Goal: Find specific page/section: Find specific page/section

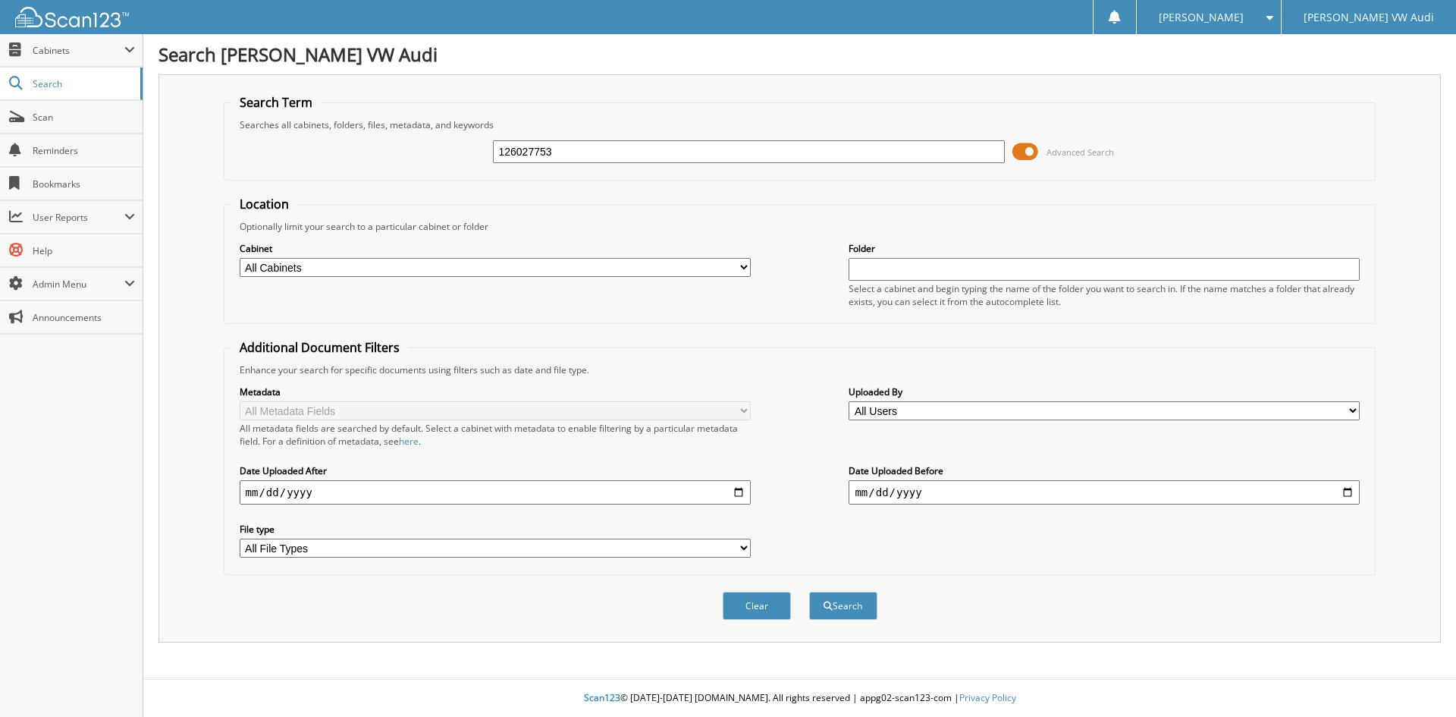
type input "126027753"
click at [809, 592] on button "Search" at bounding box center [843, 606] width 68 height 28
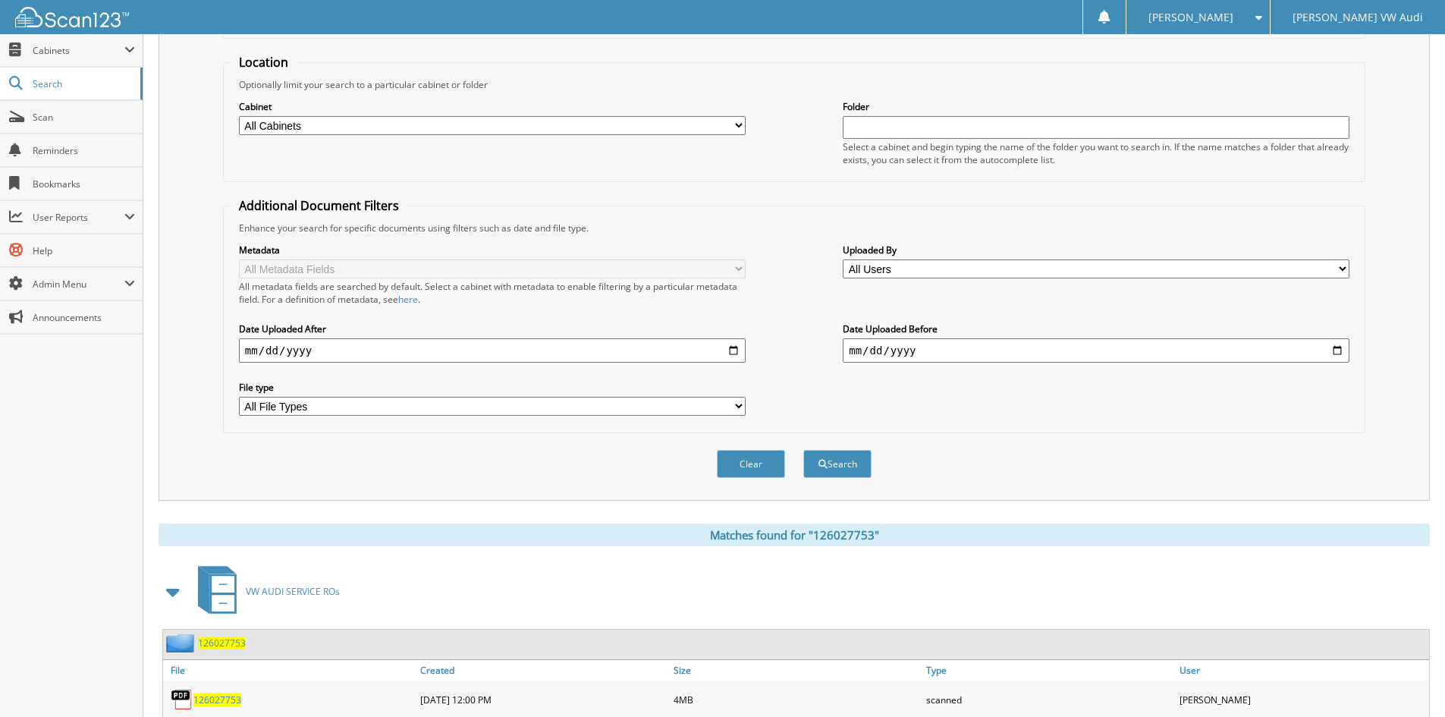
scroll to position [228, 0]
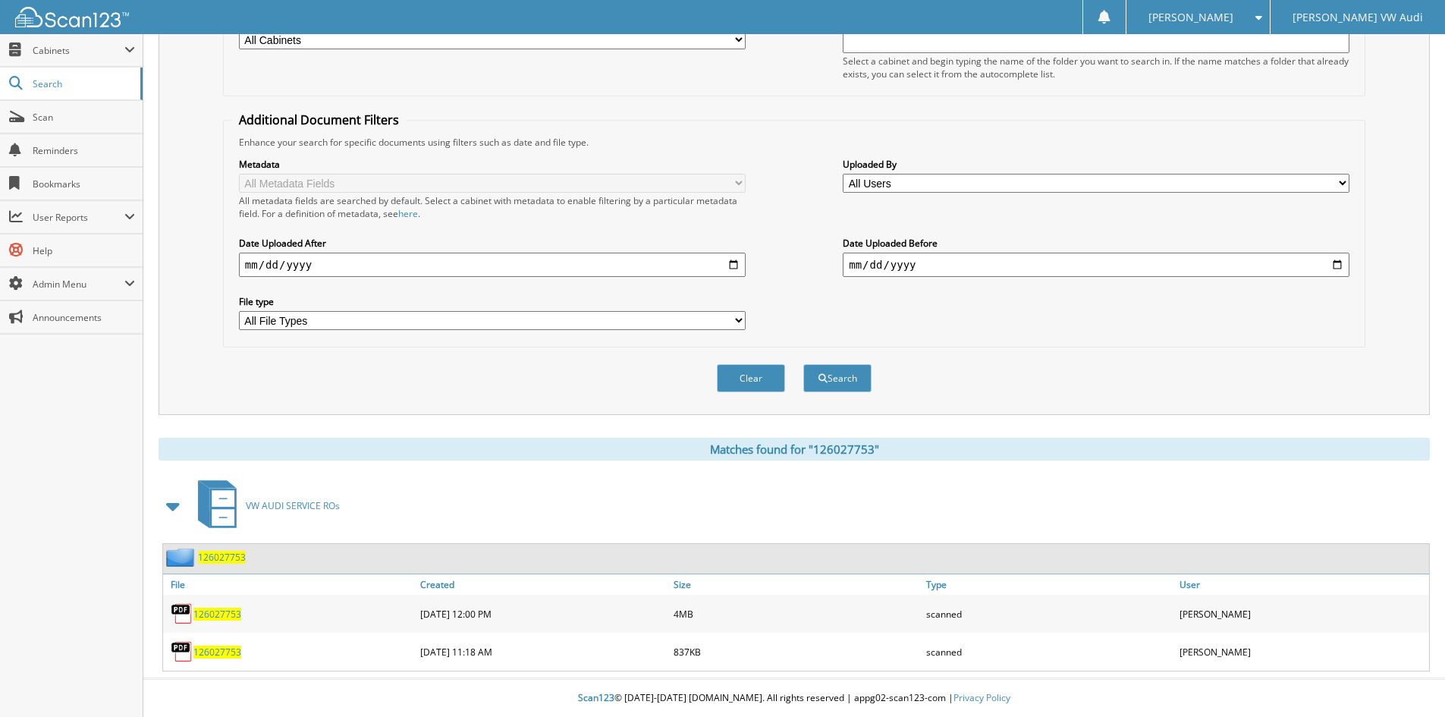
click at [215, 609] on span "126027753" at bounding box center [217, 614] width 48 height 13
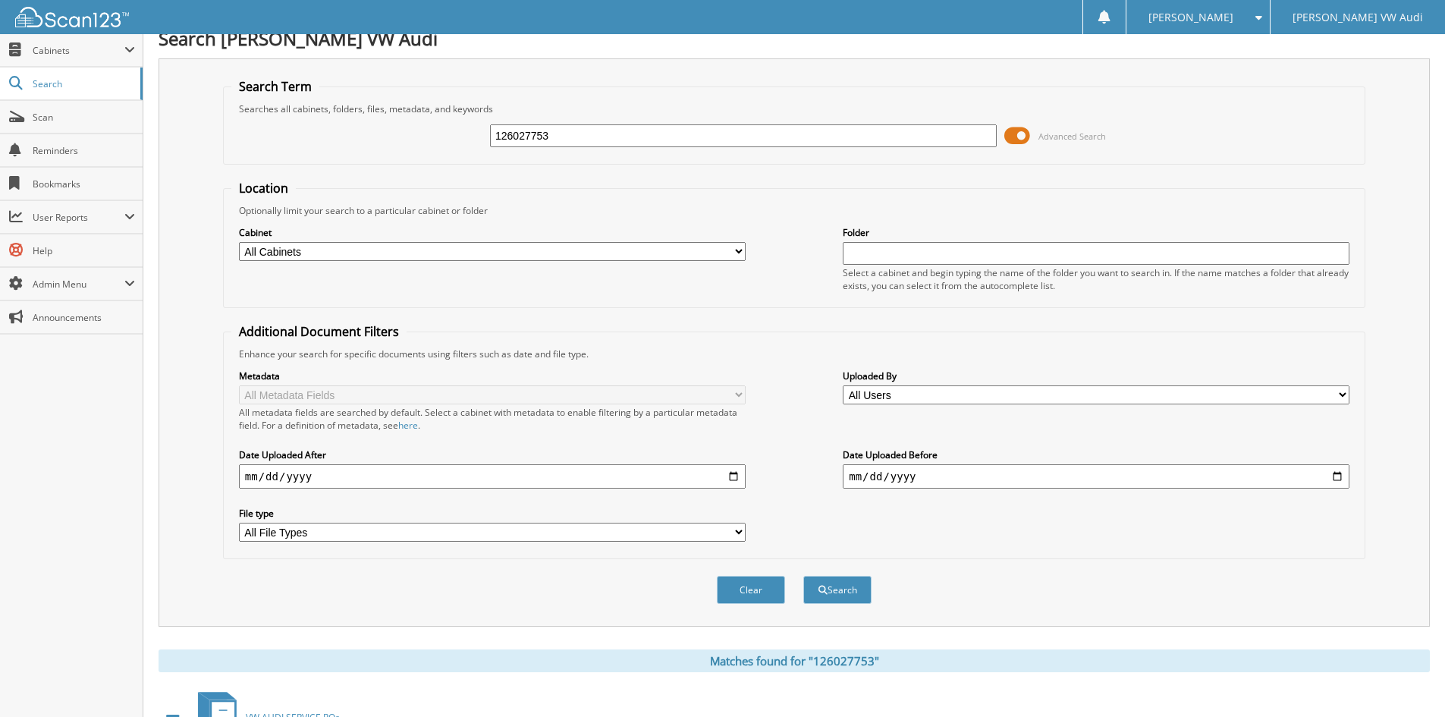
scroll to position [0, 0]
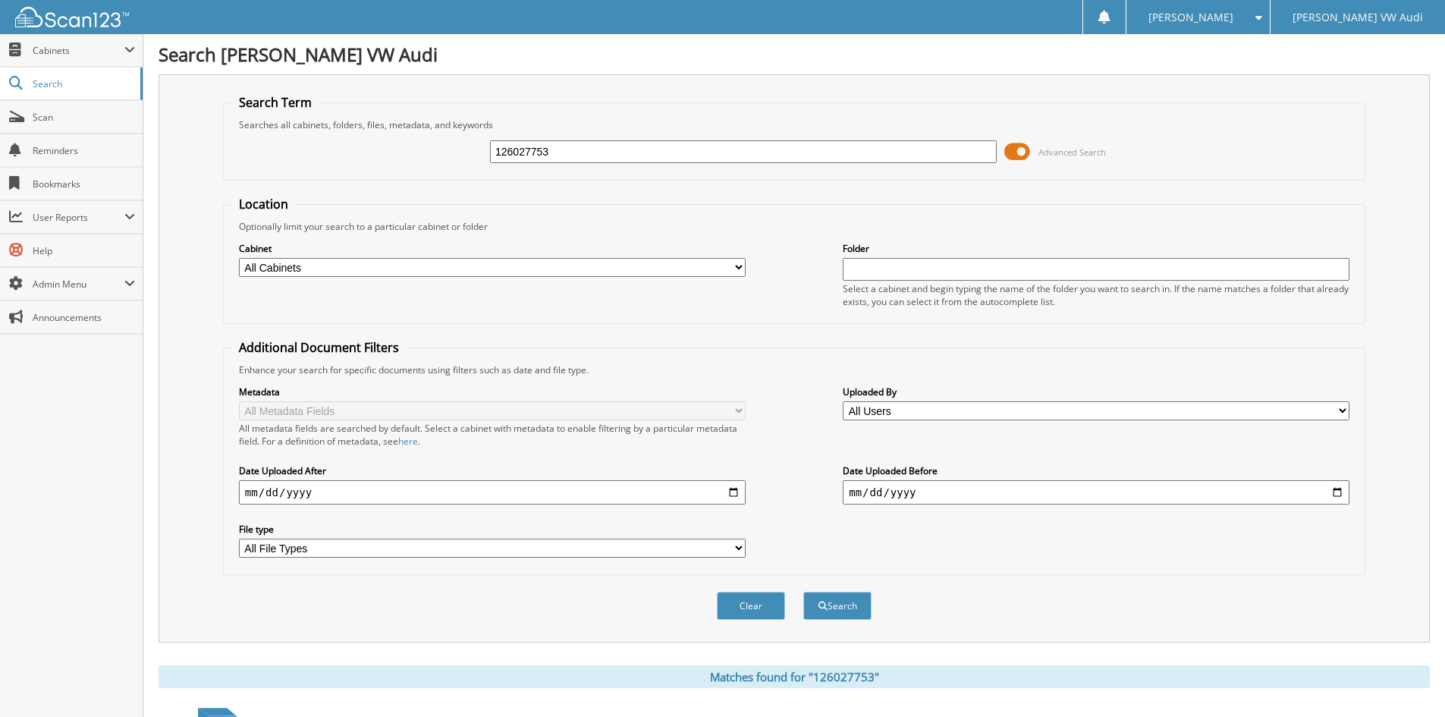
click at [569, 149] on input "126027753" at bounding box center [743, 151] width 507 height 23
type input "1"
type input "126021322"
click at [803, 592] on button "Search" at bounding box center [837, 606] width 68 height 28
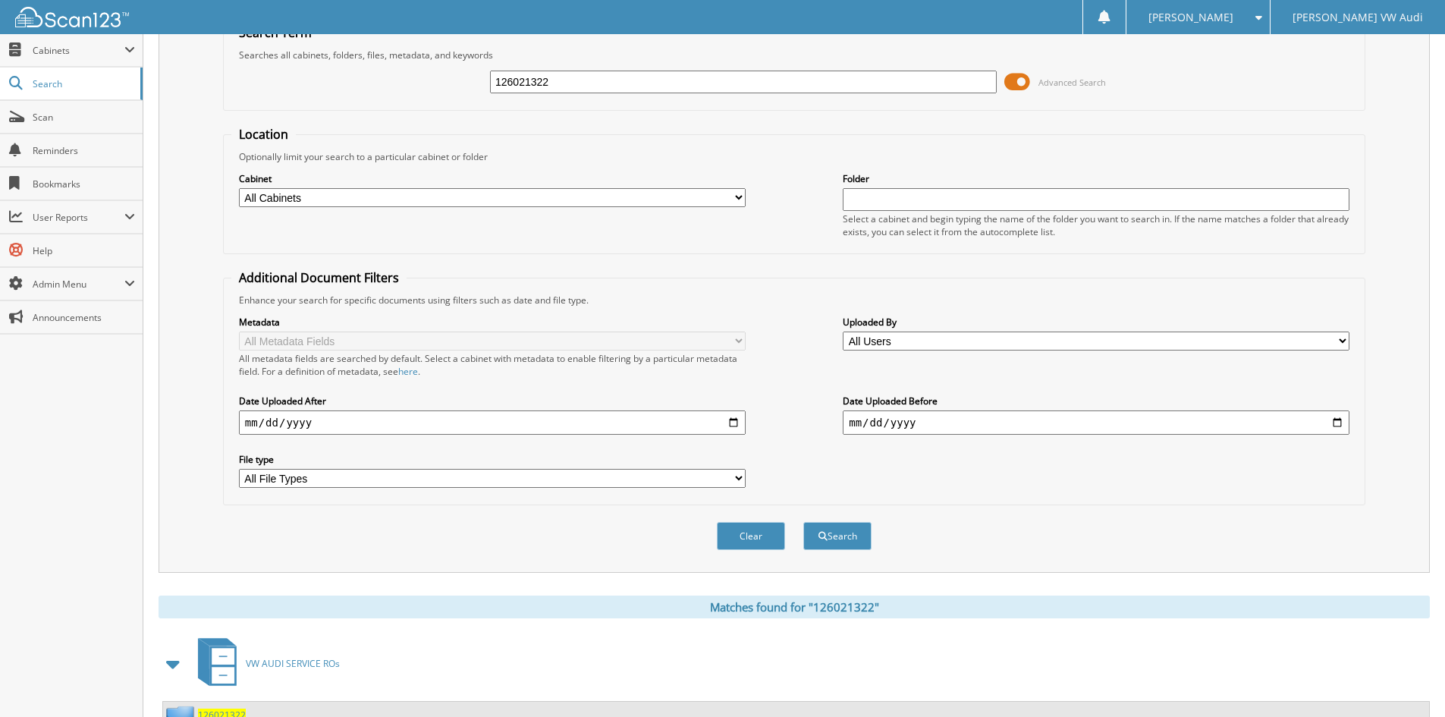
scroll to position [228, 0]
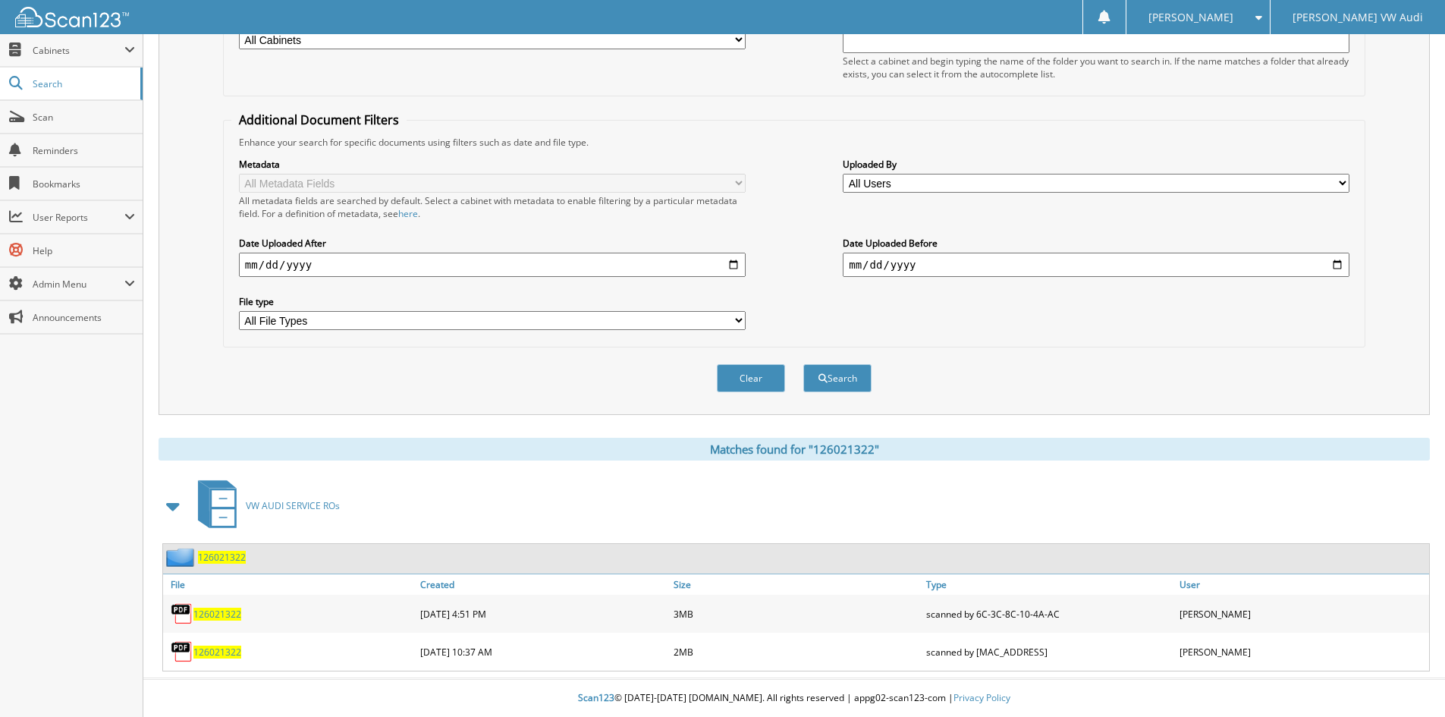
click at [218, 610] on span "126021322" at bounding box center [217, 614] width 48 height 13
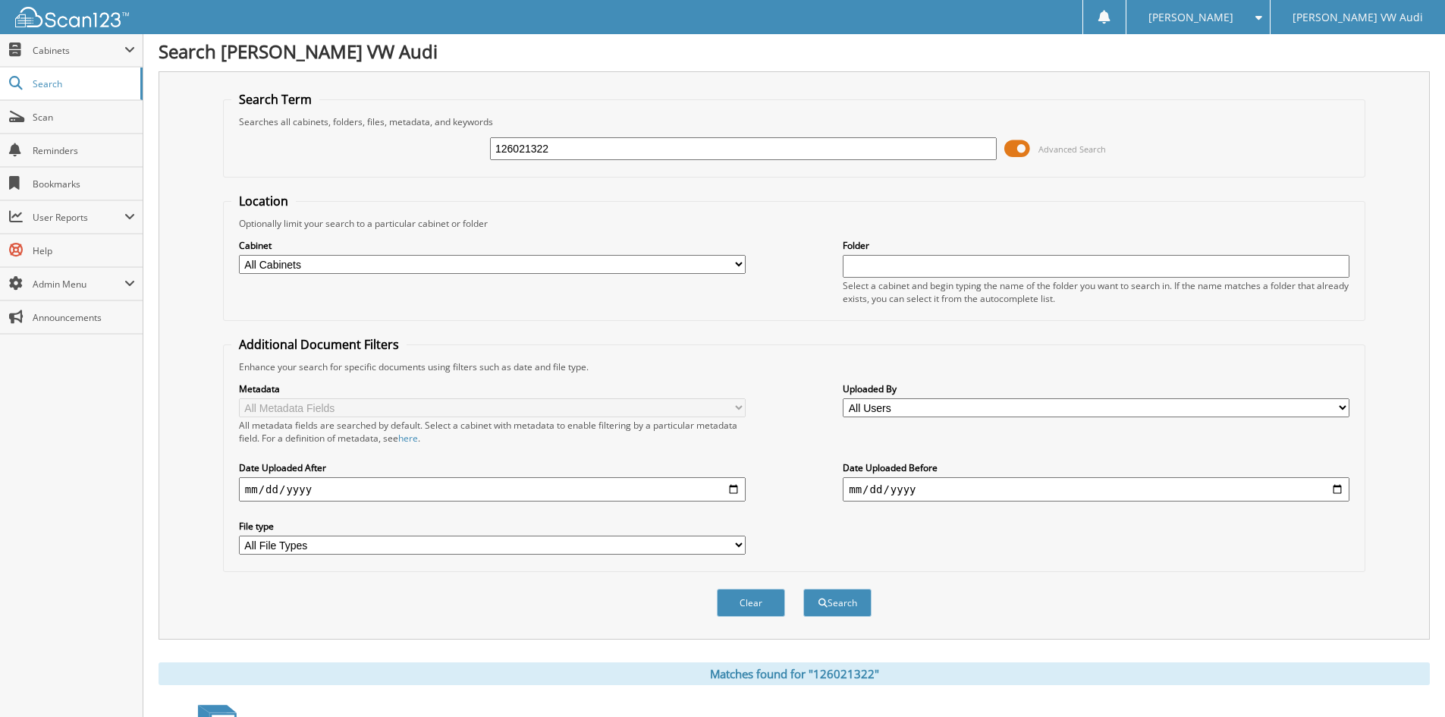
scroll to position [0, 0]
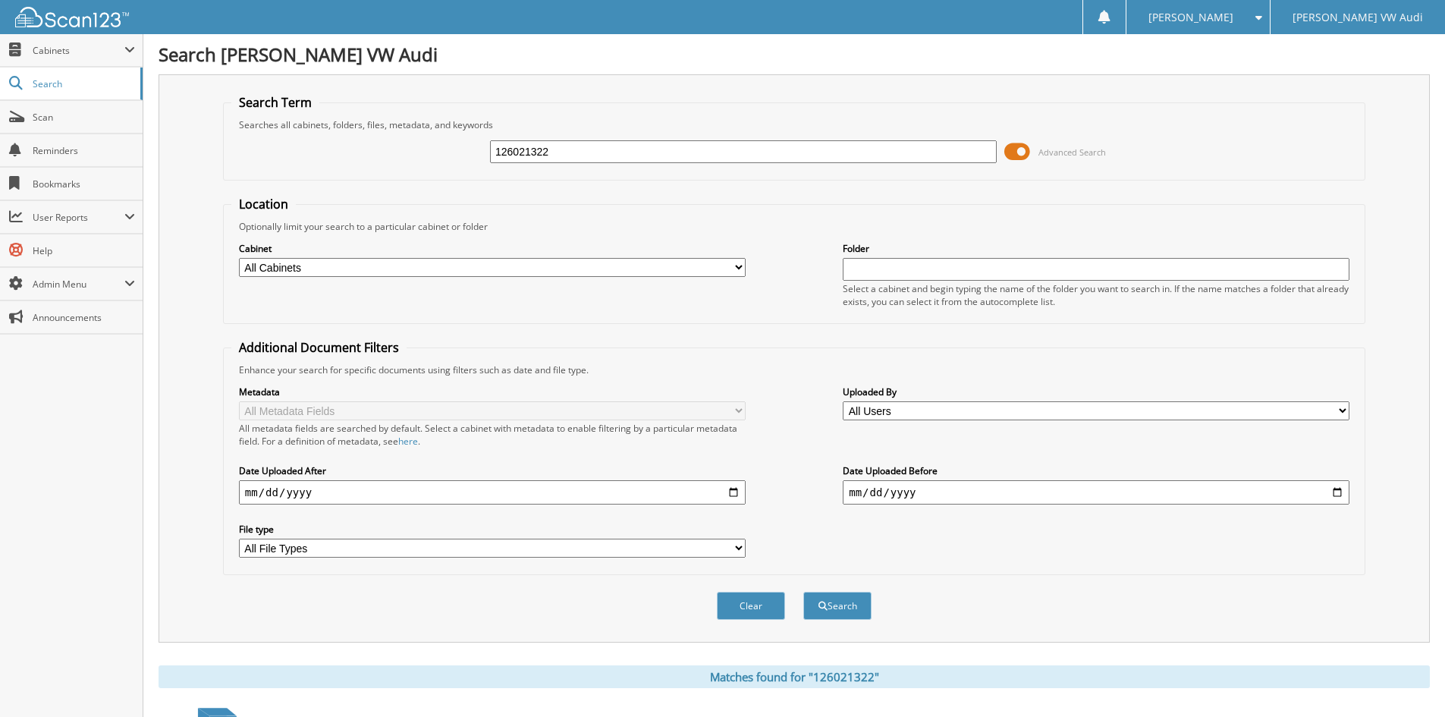
click at [564, 151] on input "126021322" at bounding box center [743, 151] width 507 height 23
type input "126020821"
click at [803, 592] on button "Search" at bounding box center [837, 606] width 68 height 28
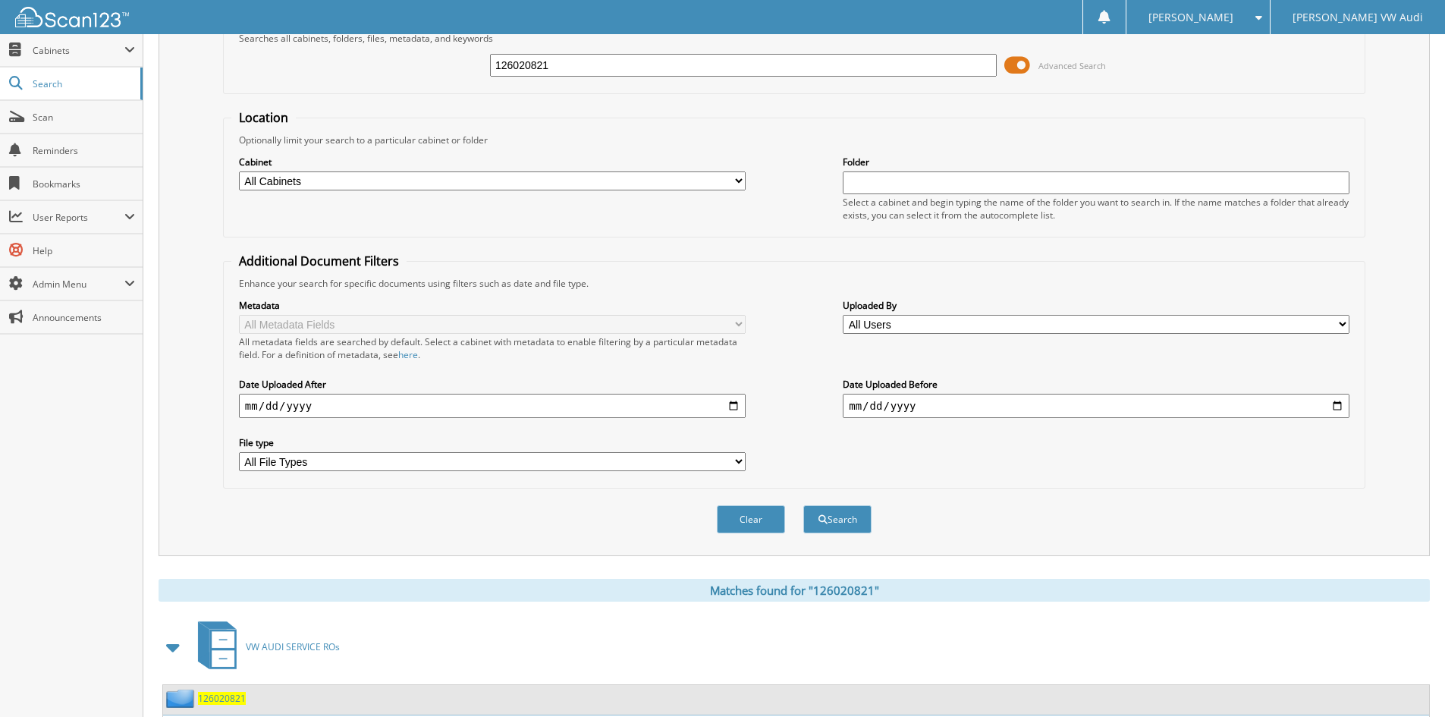
scroll to position [190, 0]
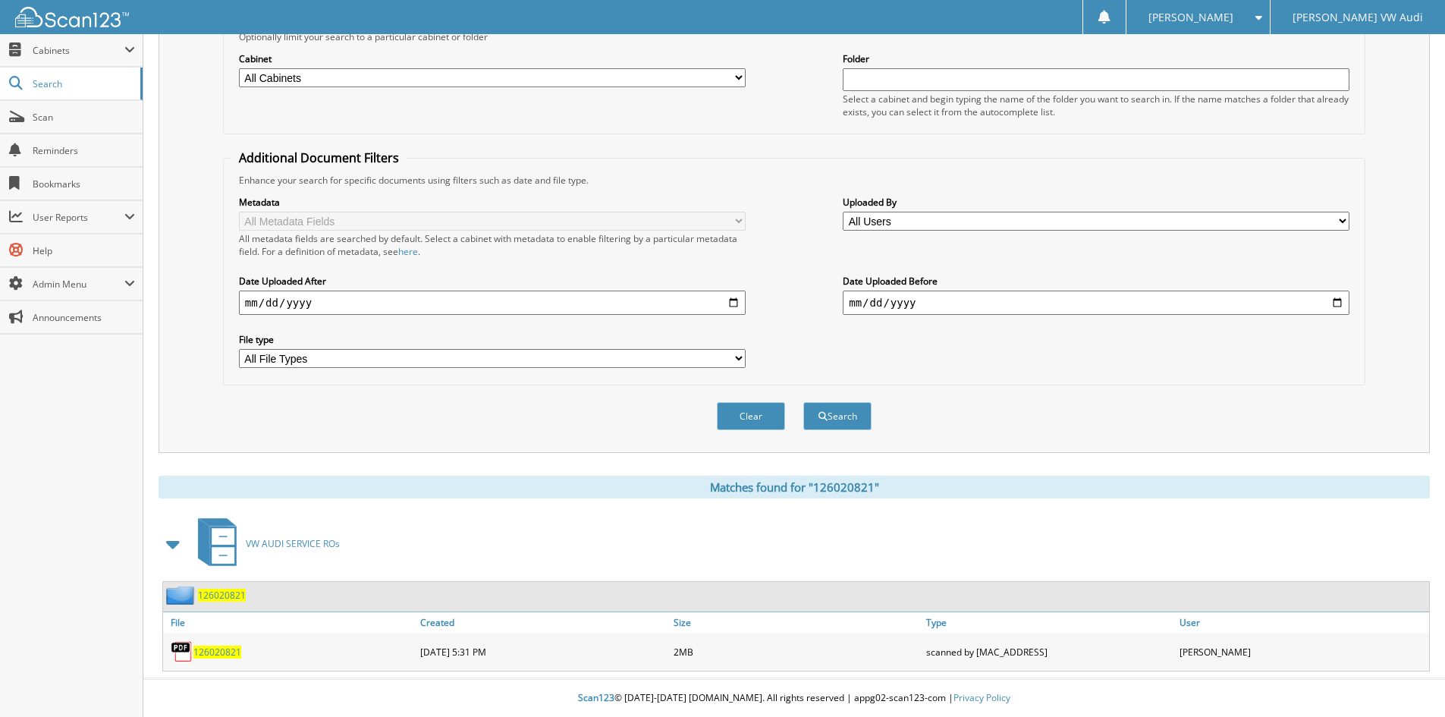
click at [219, 649] on span "126020821" at bounding box center [217, 651] width 48 height 13
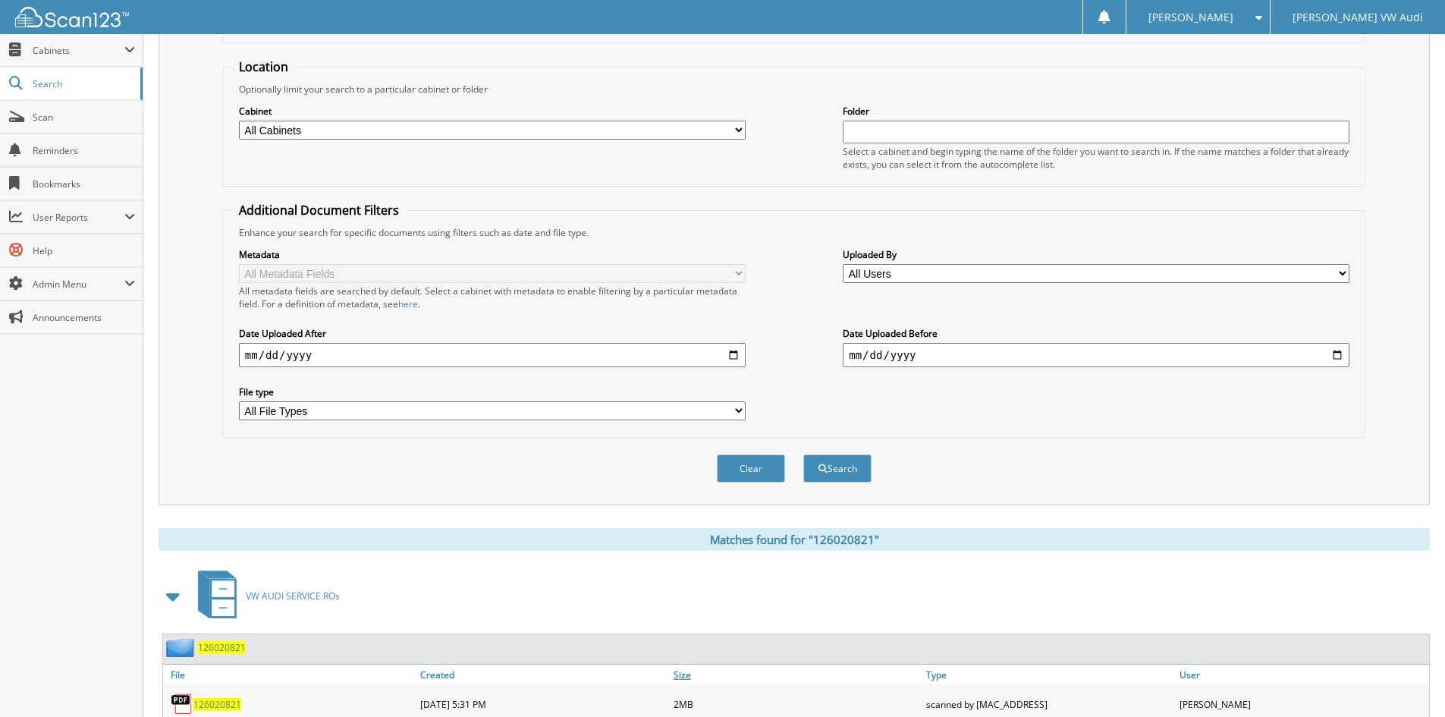
scroll to position [0, 0]
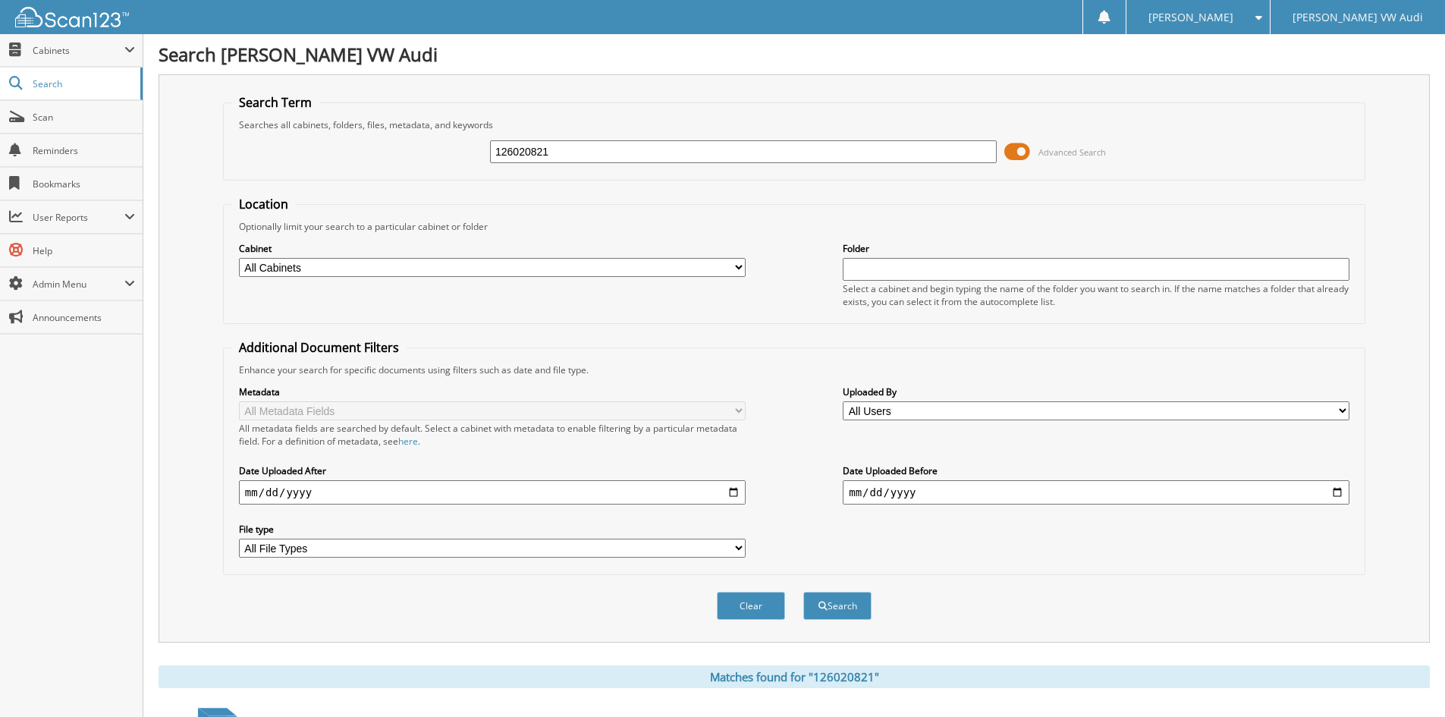
click at [564, 148] on input "126020821" at bounding box center [743, 151] width 507 height 23
type input "126027873"
click at [803, 592] on button "Search" at bounding box center [837, 606] width 68 height 28
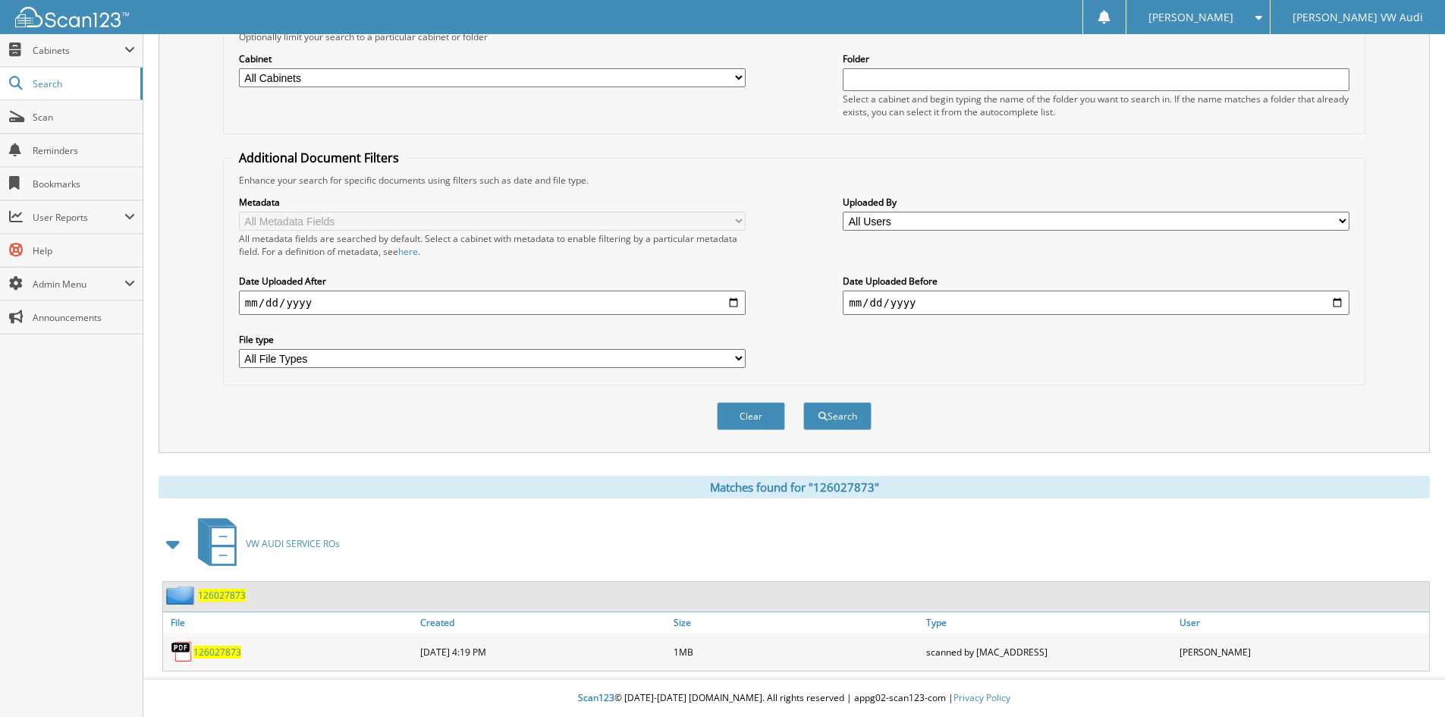
click at [213, 649] on span "126027873" at bounding box center [217, 651] width 48 height 13
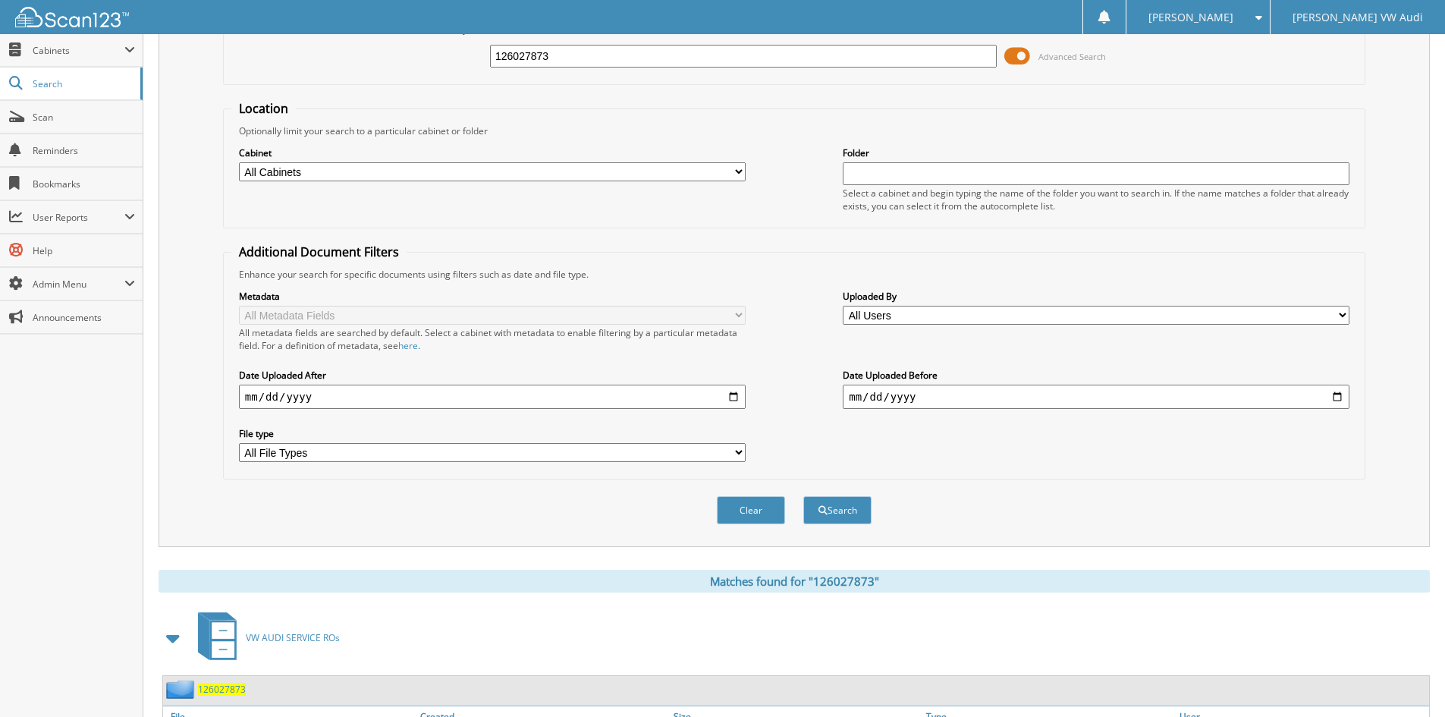
scroll to position [0, 0]
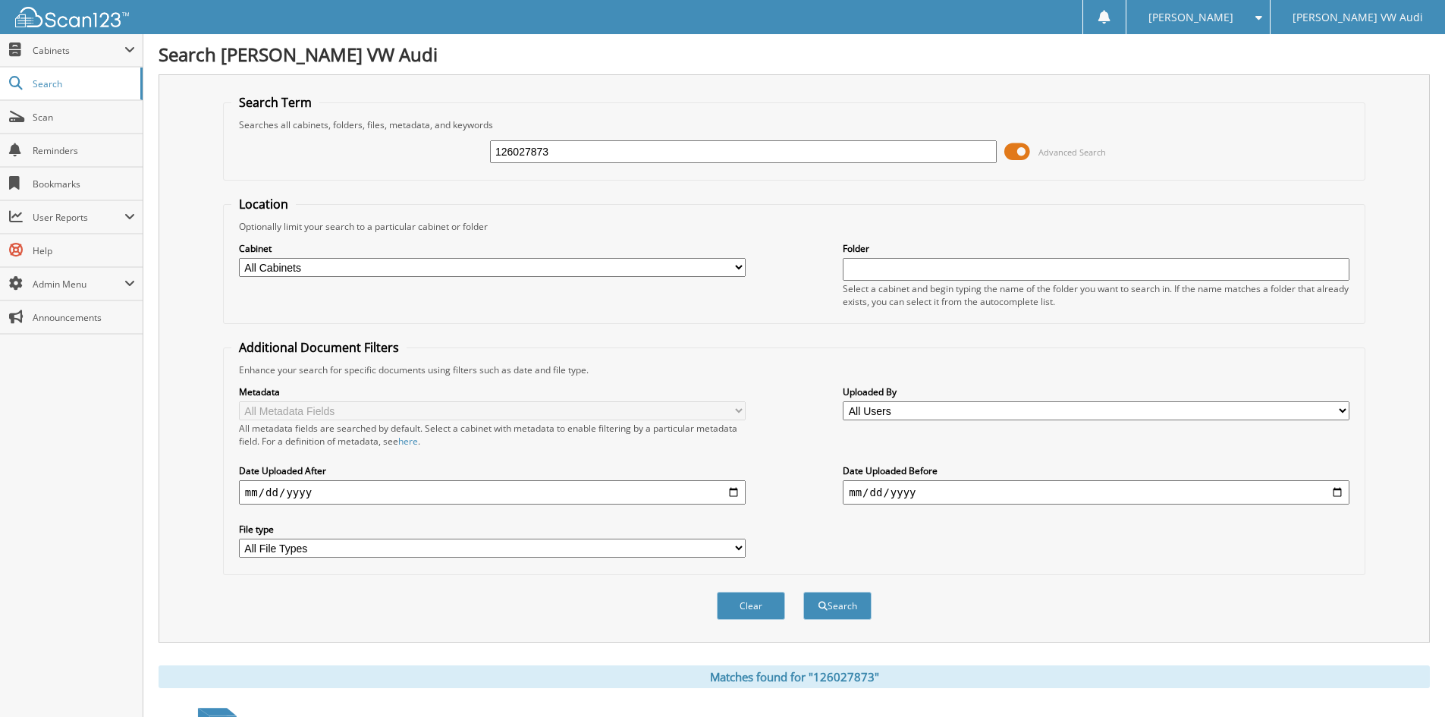
click at [579, 146] on input "126027873" at bounding box center [743, 151] width 507 height 23
type input "126027816"
click at [803, 592] on button "Search" at bounding box center [837, 606] width 68 height 28
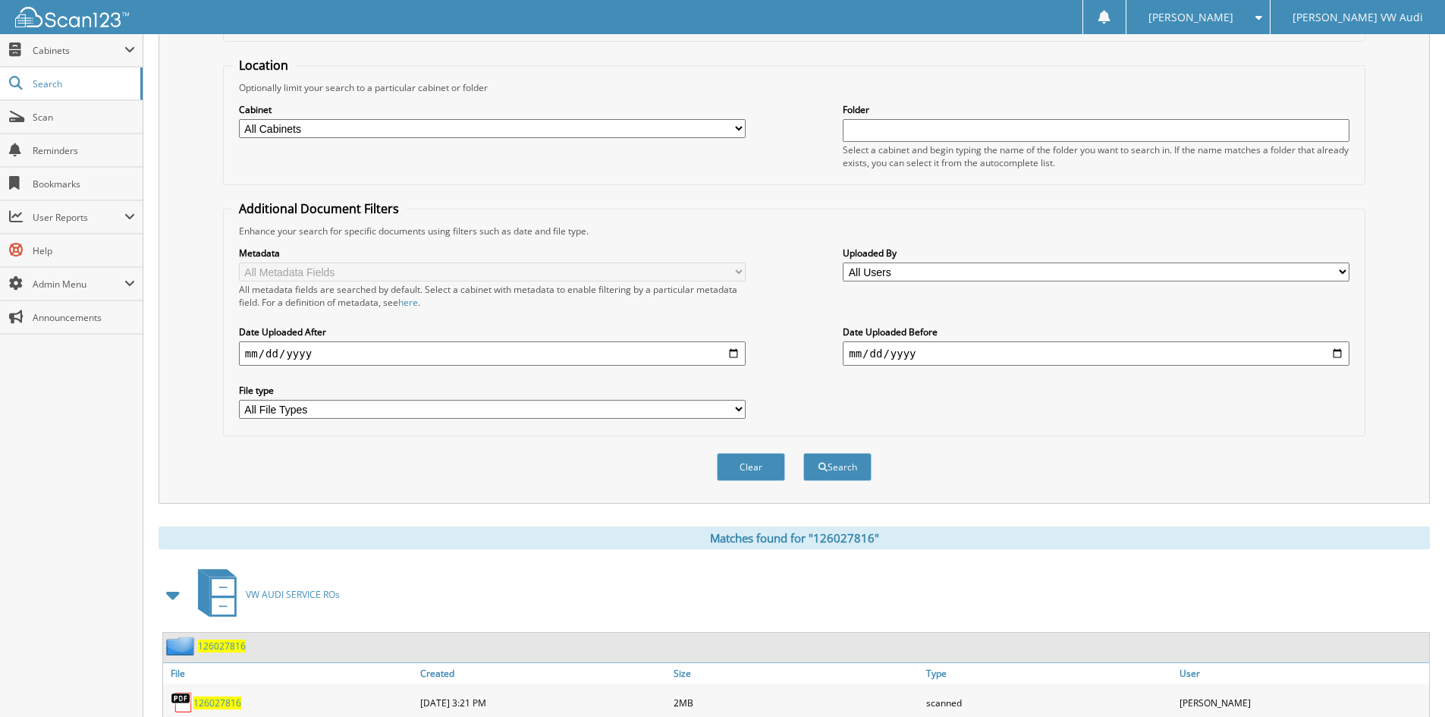
scroll to position [190, 0]
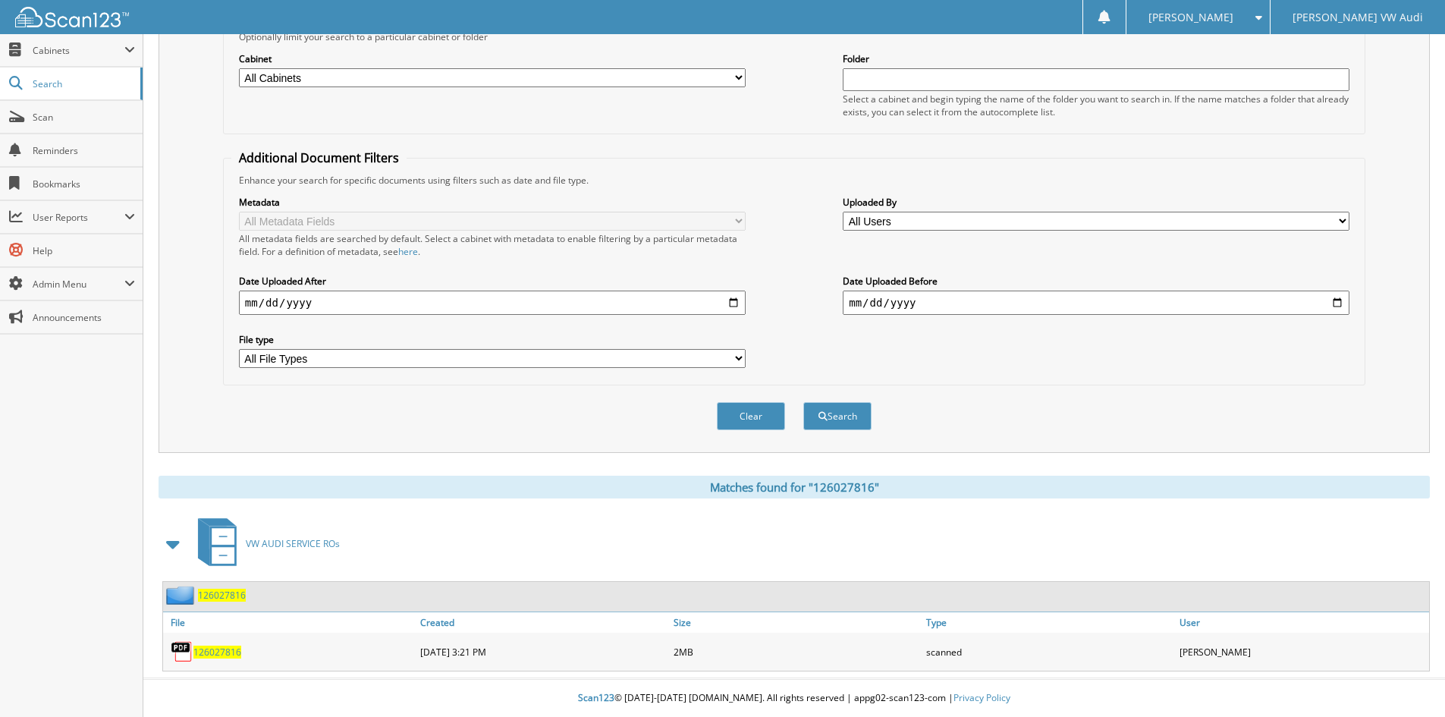
click at [222, 649] on span "126027816" at bounding box center [217, 651] width 48 height 13
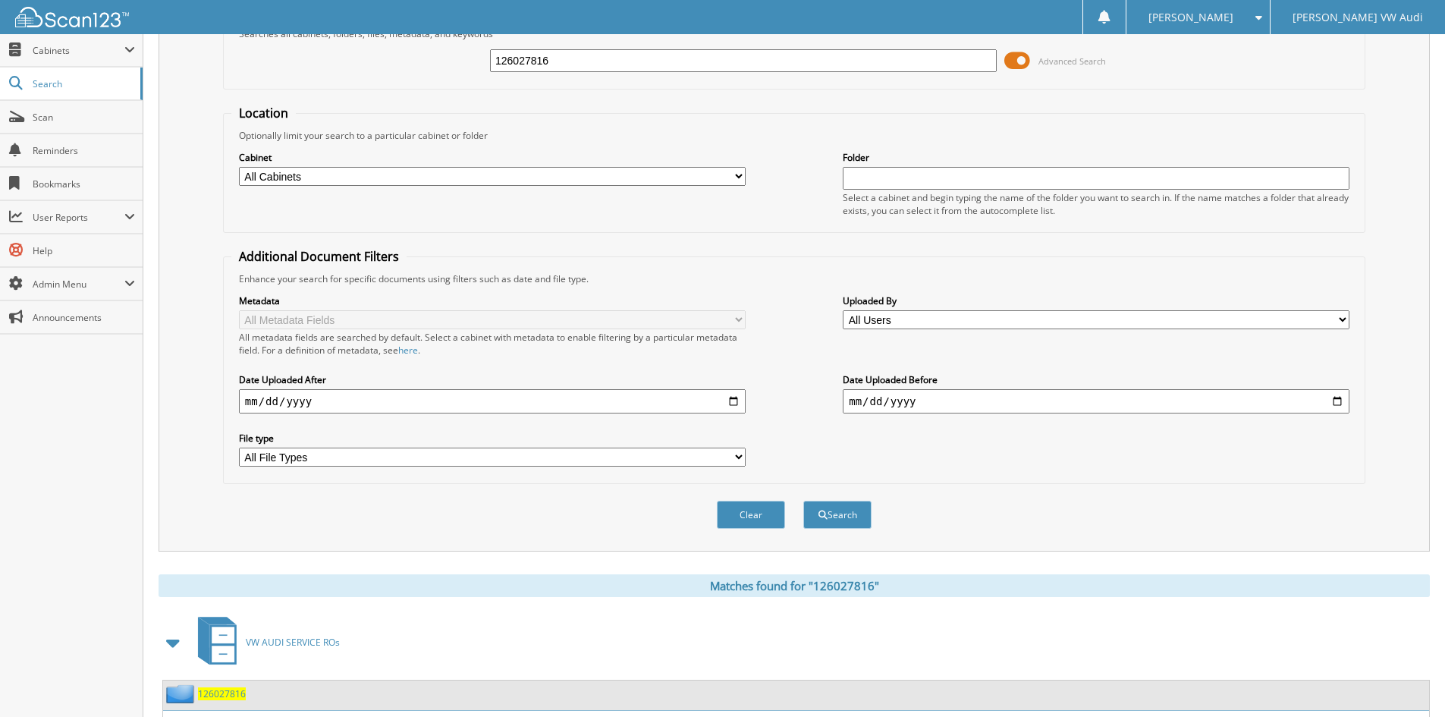
scroll to position [0, 0]
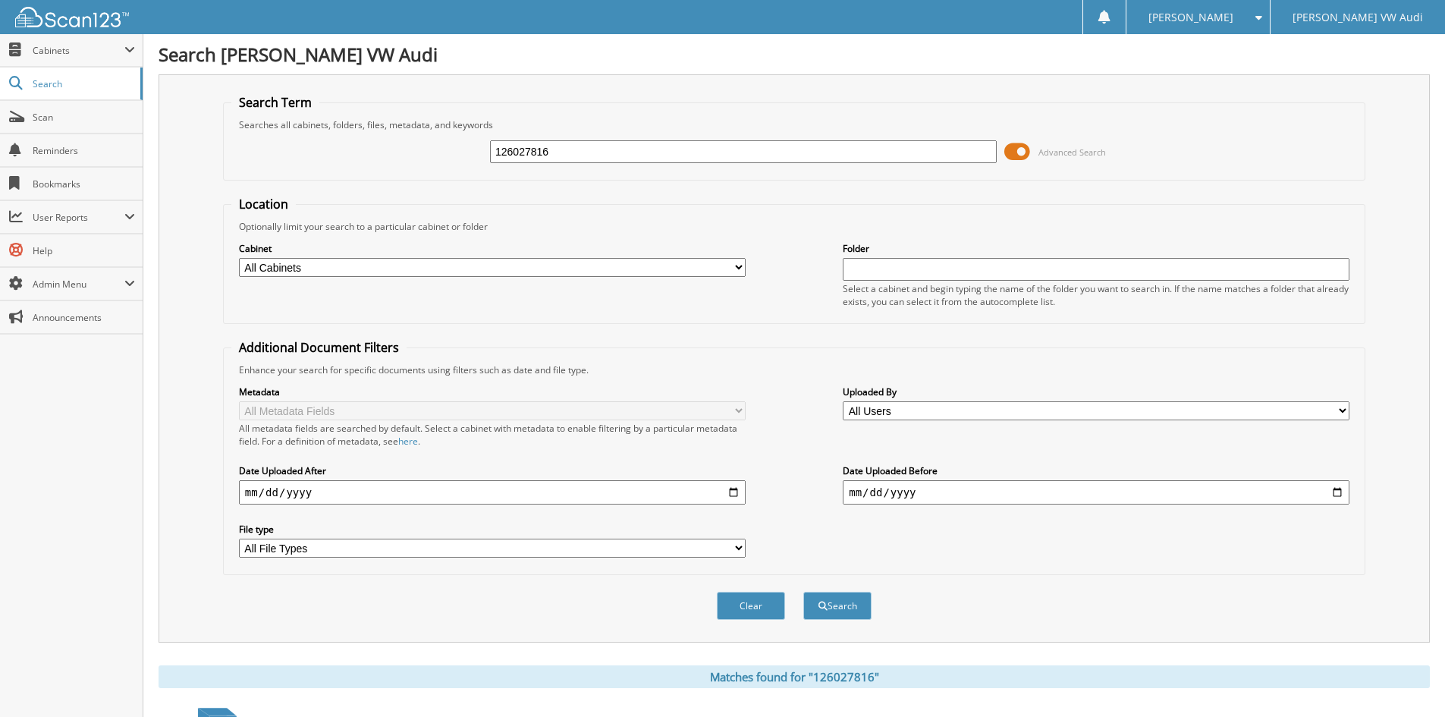
click at [590, 148] on input "126027816" at bounding box center [743, 151] width 507 height 23
type input "126025933"
click at [803, 592] on button "Search" at bounding box center [837, 606] width 68 height 28
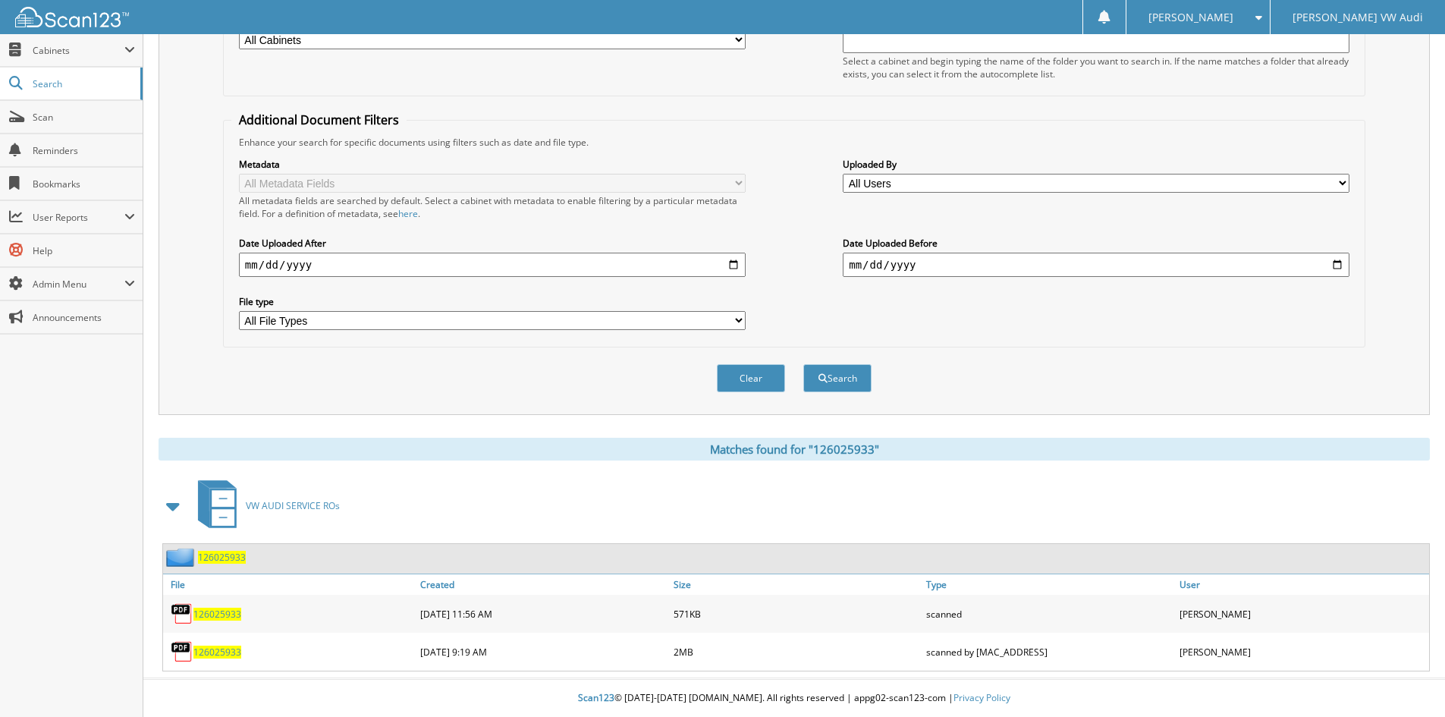
scroll to position [228, 0]
click at [219, 648] on span "126025933" at bounding box center [217, 651] width 48 height 13
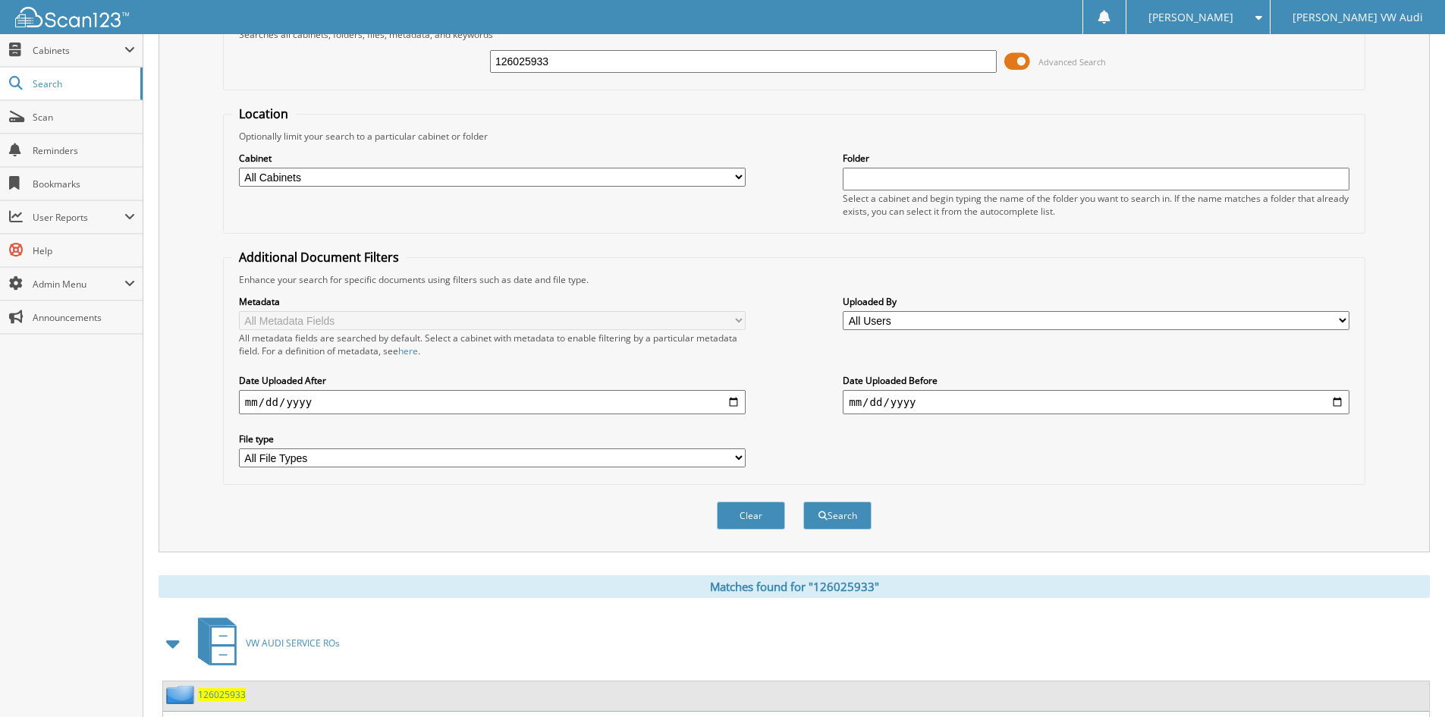
scroll to position [0, 0]
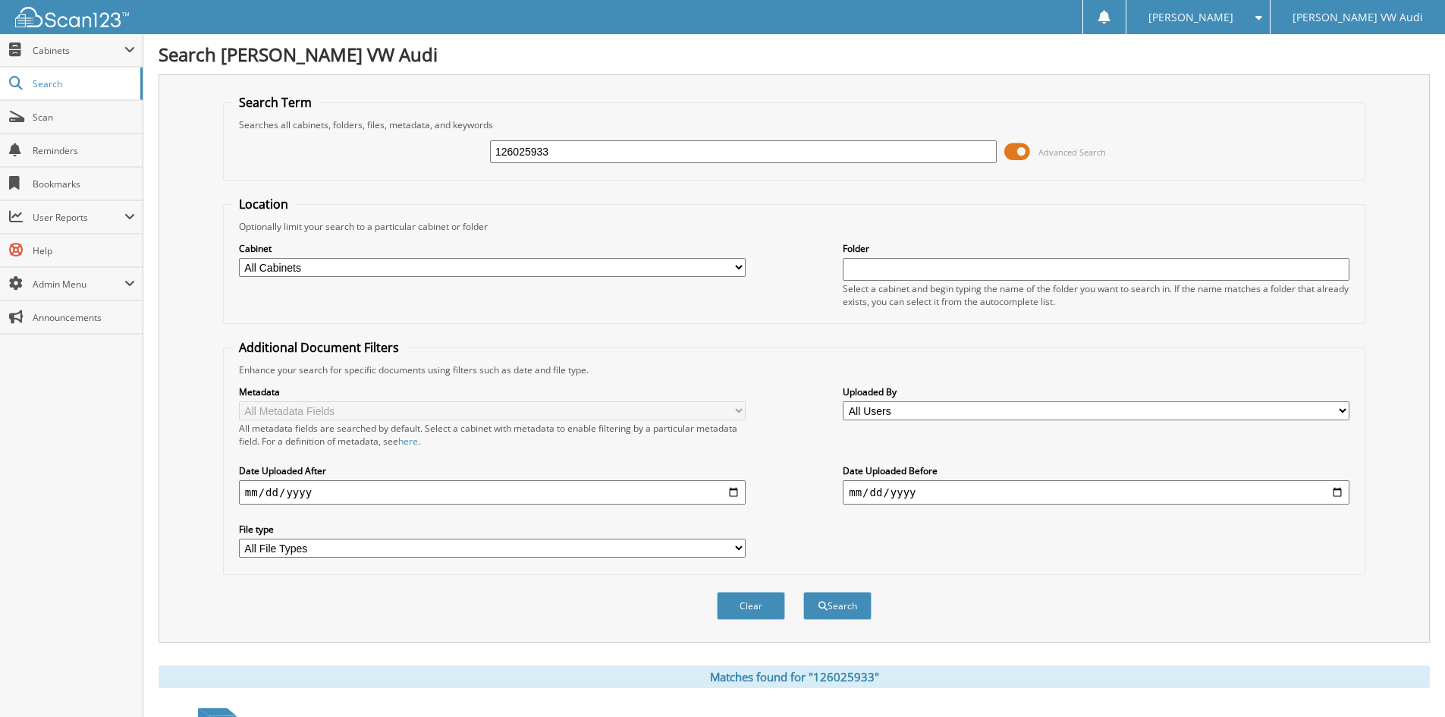
click at [588, 152] on input "126025933" at bounding box center [743, 151] width 507 height 23
type input "126020543"
click at [803, 592] on button "Search" at bounding box center [837, 606] width 68 height 28
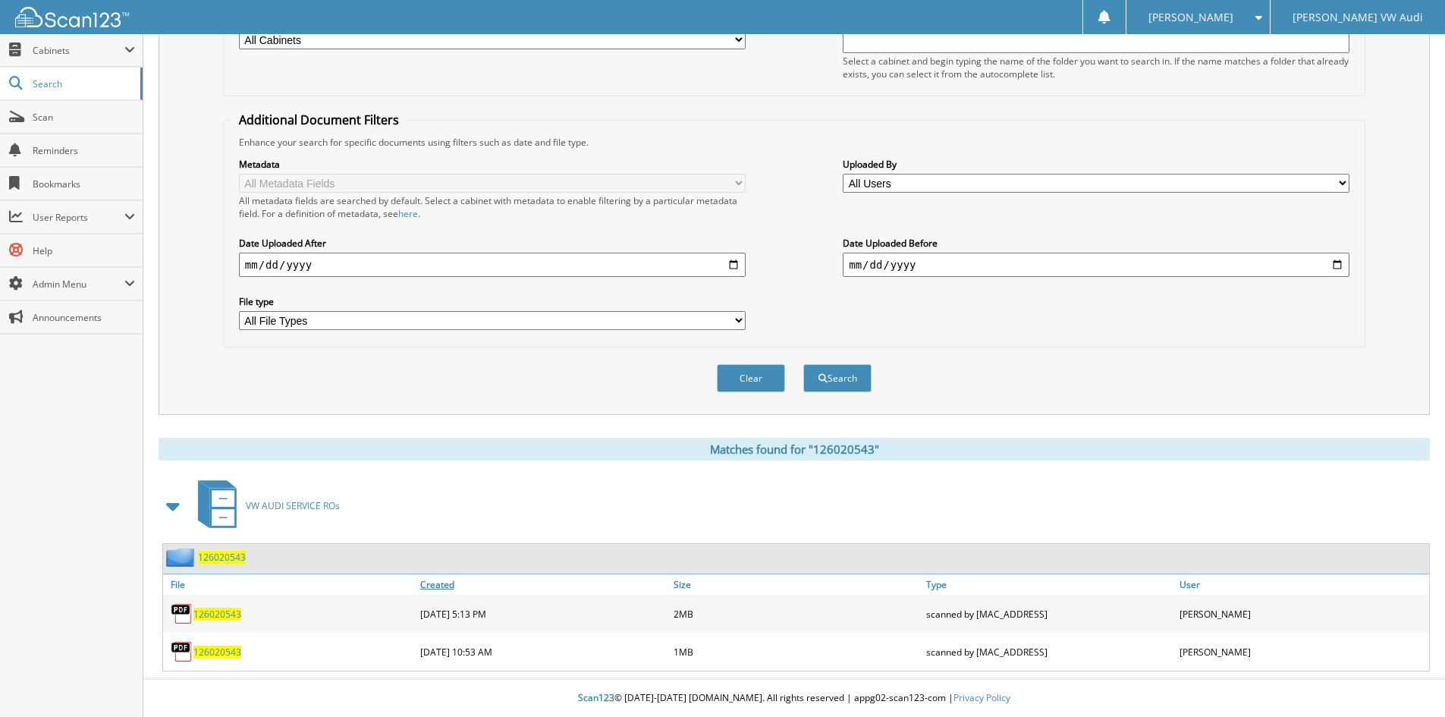
scroll to position [228, 0]
drag, startPoint x: 213, startPoint y: 609, endPoint x: 206, endPoint y: 614, distance: 9.3
click at [213, 609] on span "126020543" at bounding box center [217, 614] width 48 height 13
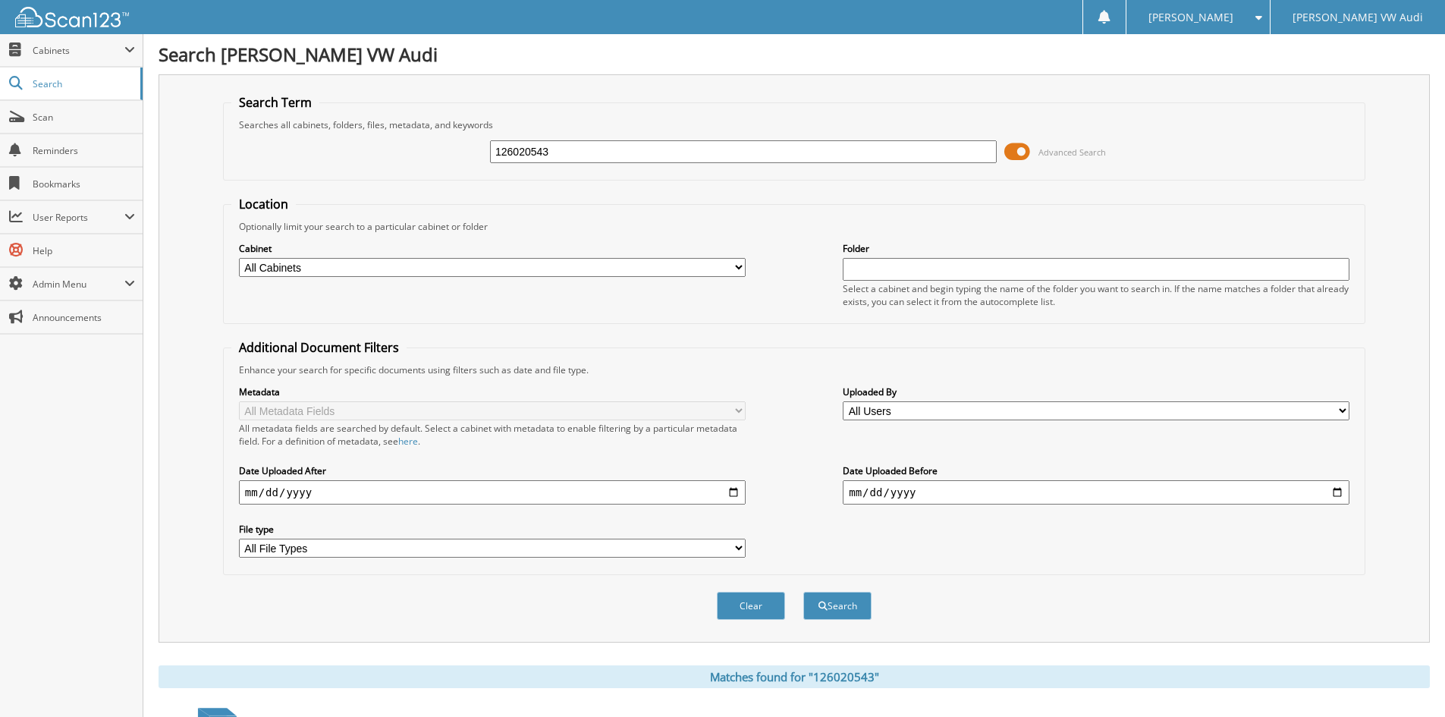
click at [568, 155] on input "126020543" at bounding box center [743, 151] width 507 height 23
type input "126012317"
click at [803, 592] on button "Search" at bounding box center [837, 606] width 68 height 28
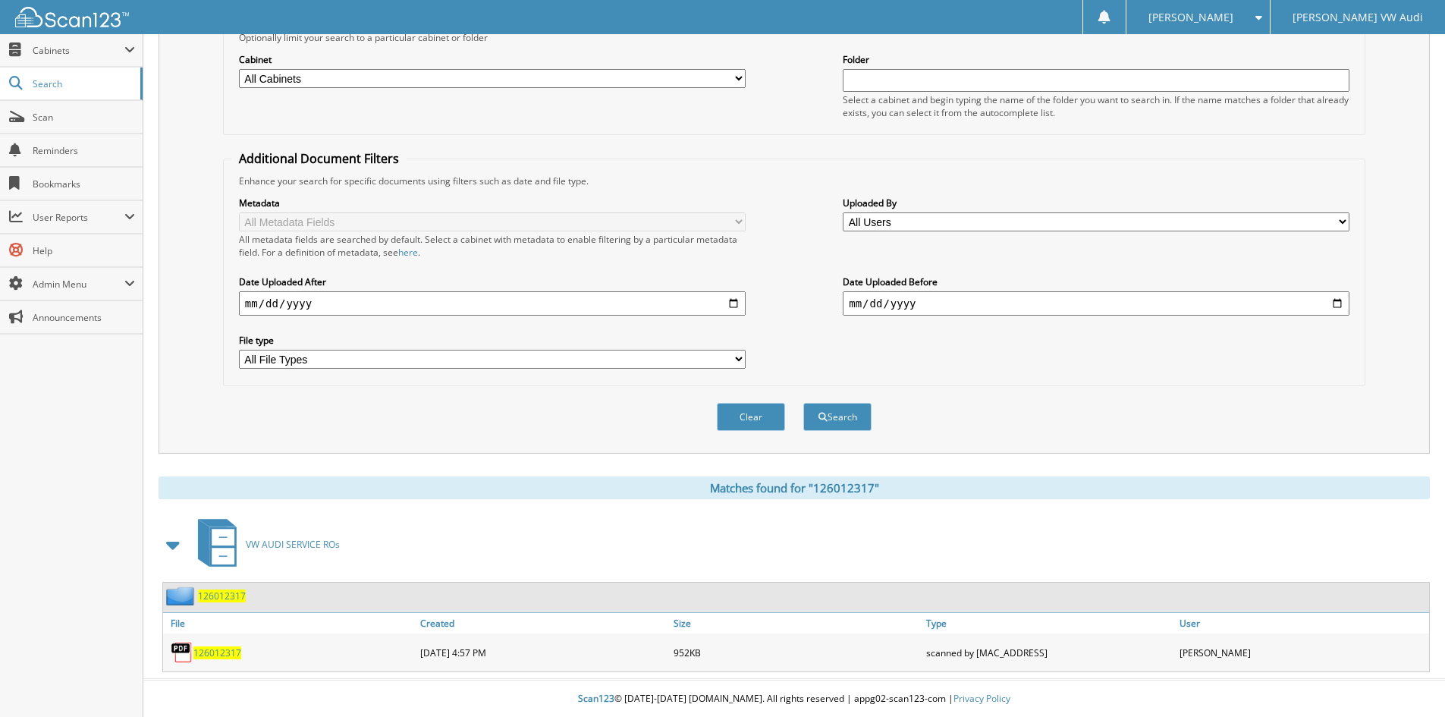
scroll to position [190, 0]
click at [221, 647] on span "126012317" at bounding box center [217, 651] width 48 height 13
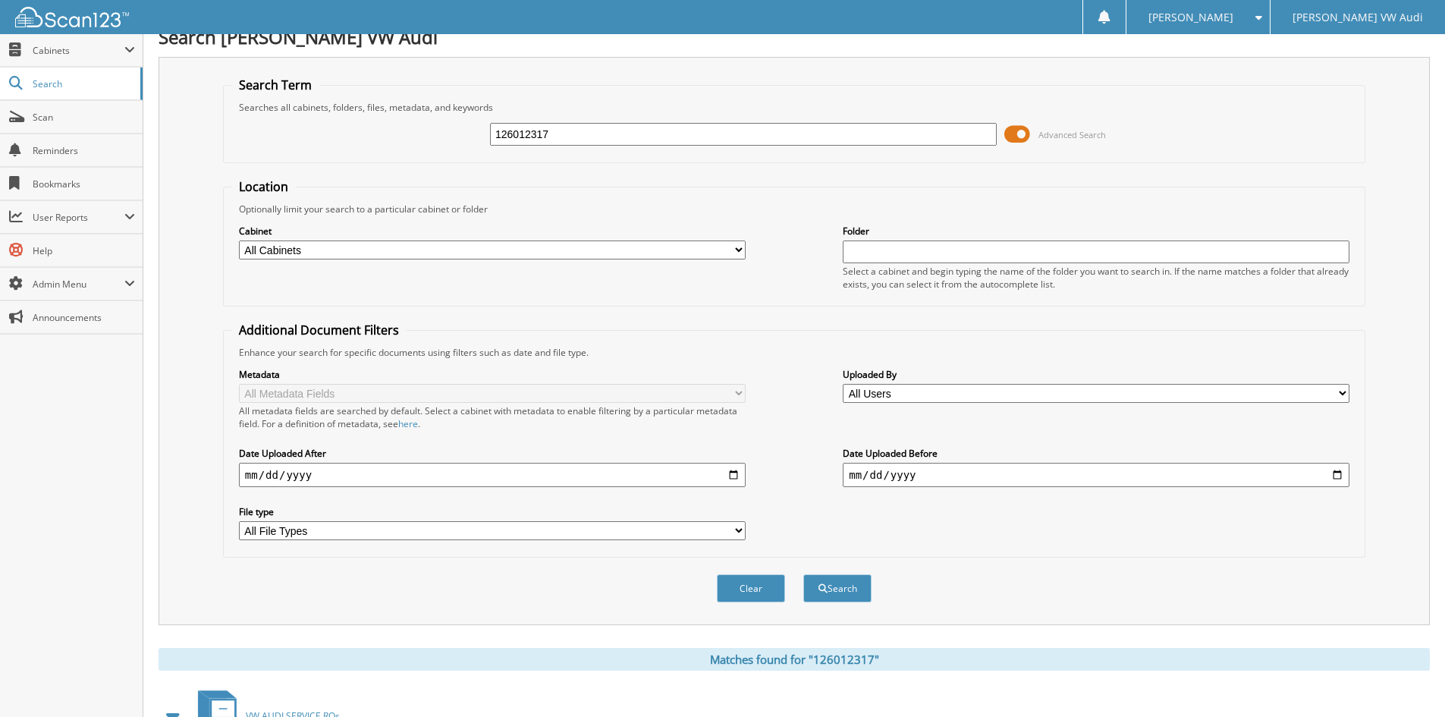
scroll to position [0, 0]
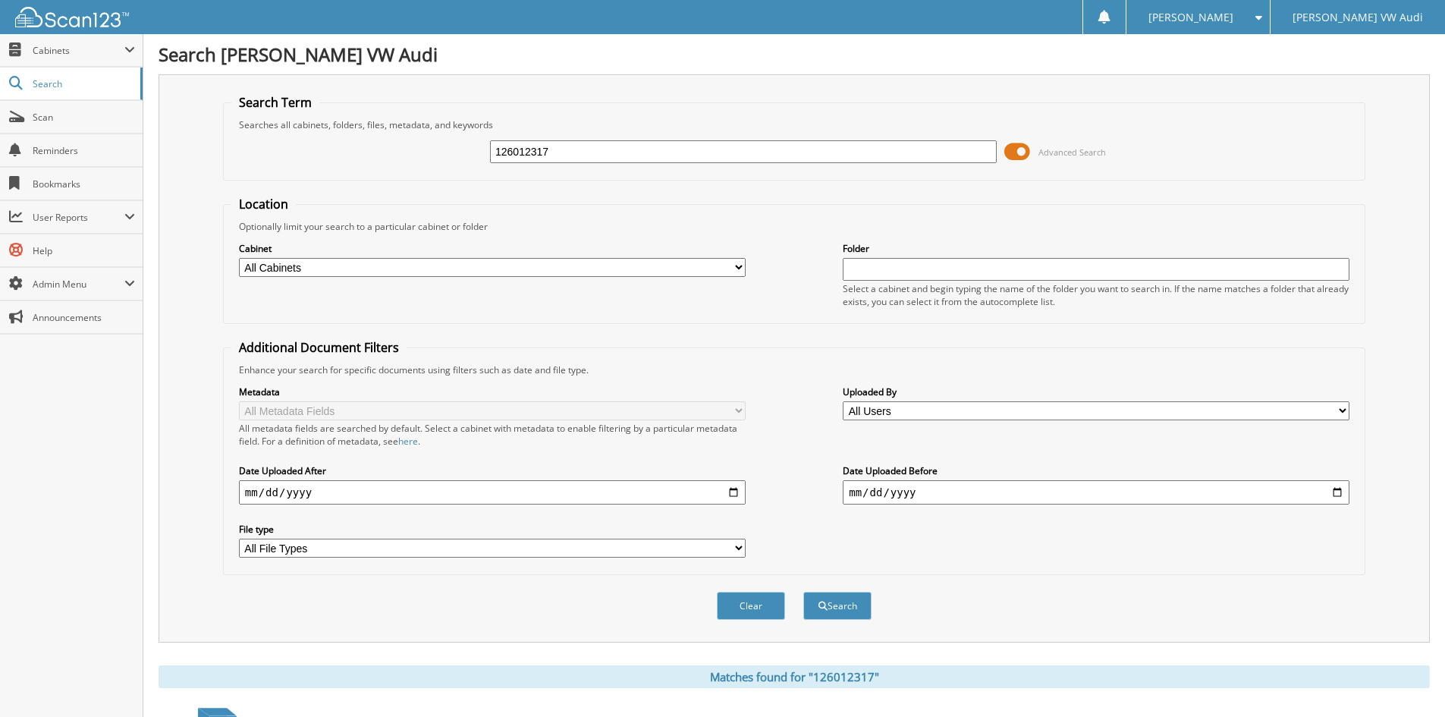
click at [581, 149] on input "126012317" at bounding box center [743, 151] width 507 height 23
type input "126027674"
click at [803, 592] on button "Search" at bounding box center [837, 606] width 68 height 28
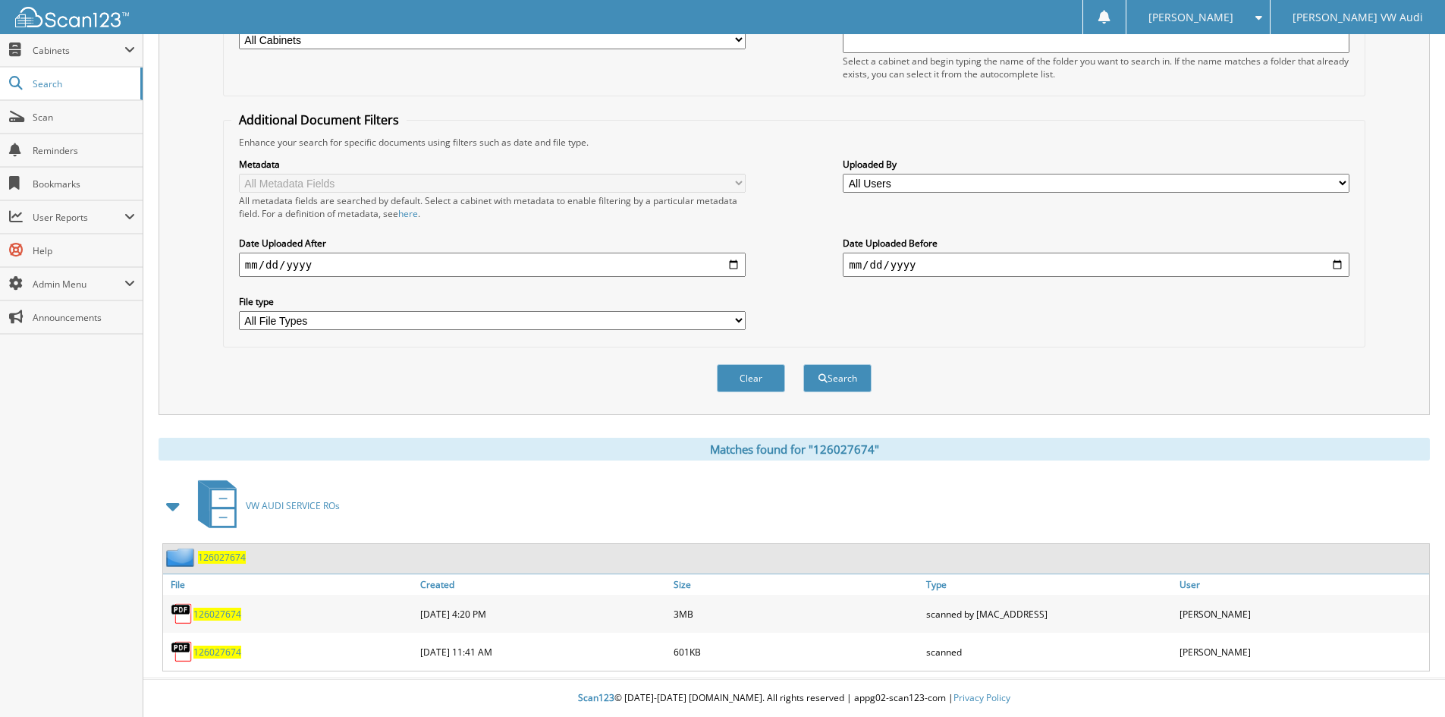
scroll to position [228, 0]
drag, startPoint x: 218, startPoint y: 610, endPoint x: 218, endPoint y: 619, distance: 9.1
click at [218, 610] on span "126027674" at bounding box center [217, 614] width 48 height 13
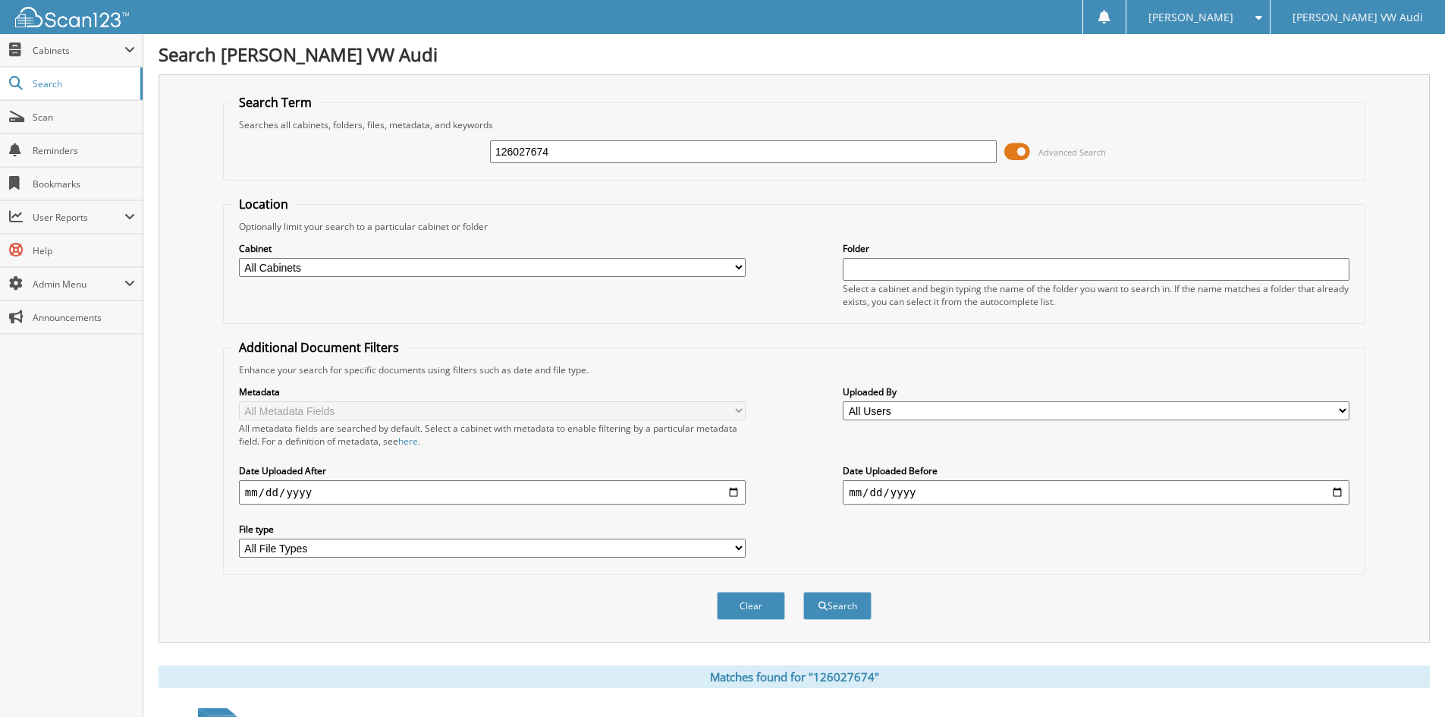
click at [569, 149] on input "126027674" at bounding box center [743, 151] width 507 height 23
type input "126026764"
click at [803, 592] on button "Search" at bounding box center [837, 606] width 68 height 28
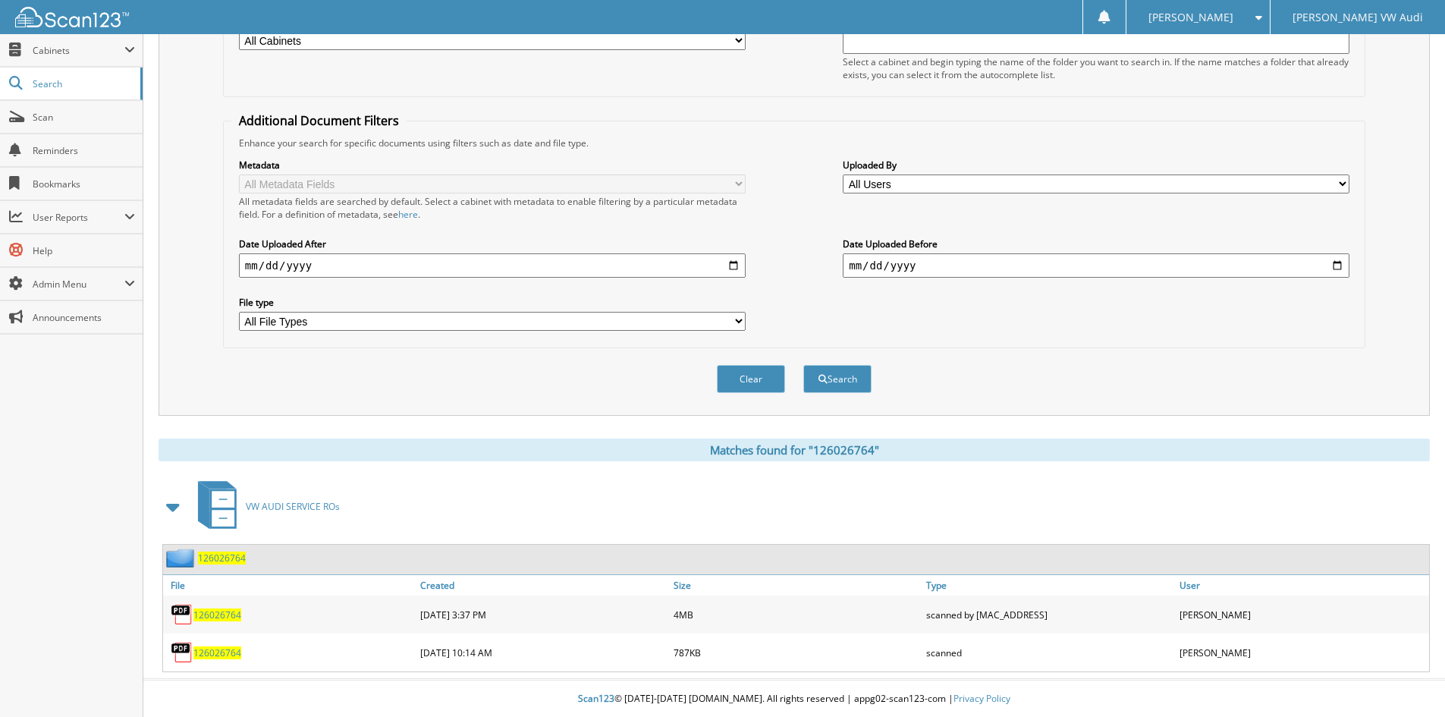
scroll to position [228, 0]
click at [220, 611] on span "126026764" at bounding box center [217, 614] width 48 height 13
click at [211, 609] on span "126026764" at bounding box center [217, 614] width 48 height 13
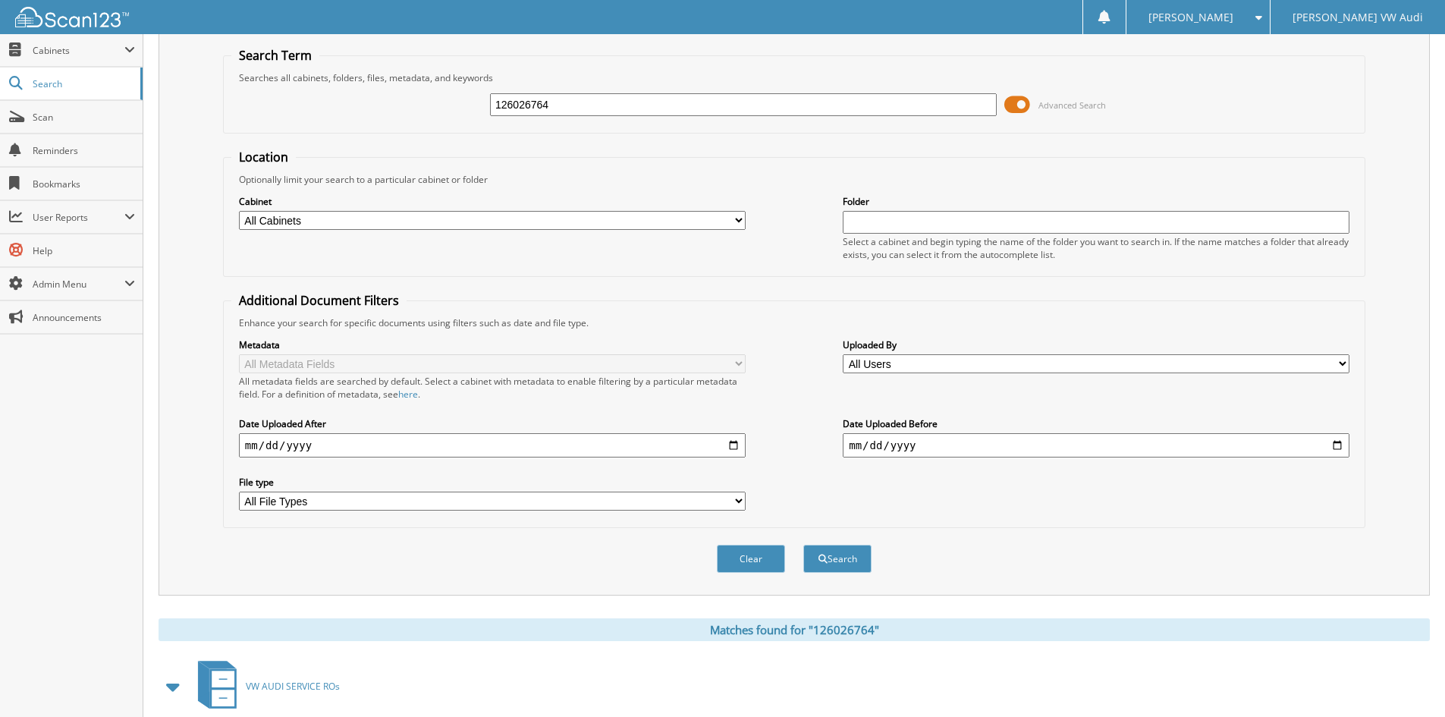
scroll to position [0, 0]
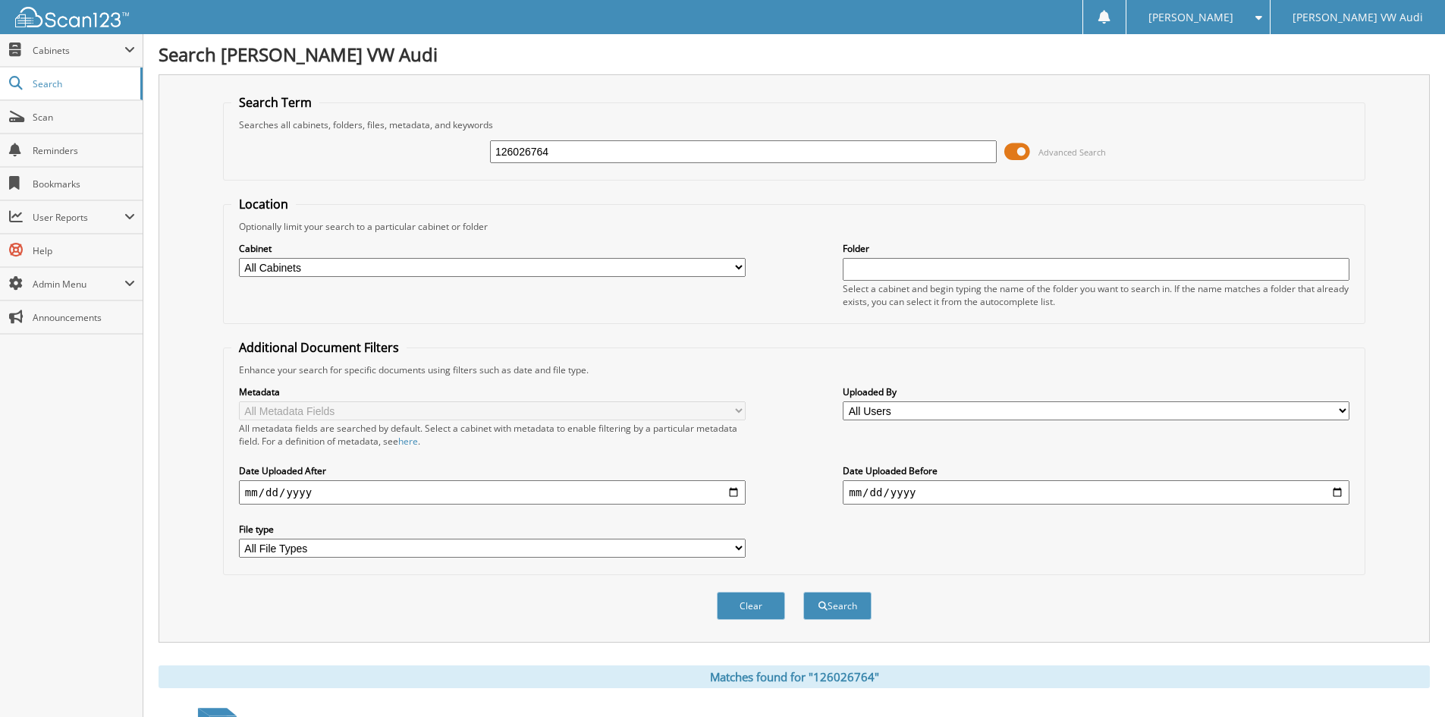
click at [597, 148] on input "126026764" at bounding box center [743, 151] width 507 height 23
type input "126026771"
click at [803, 592] on button "Search" at bounding box center [837, 606] width 68 height 28
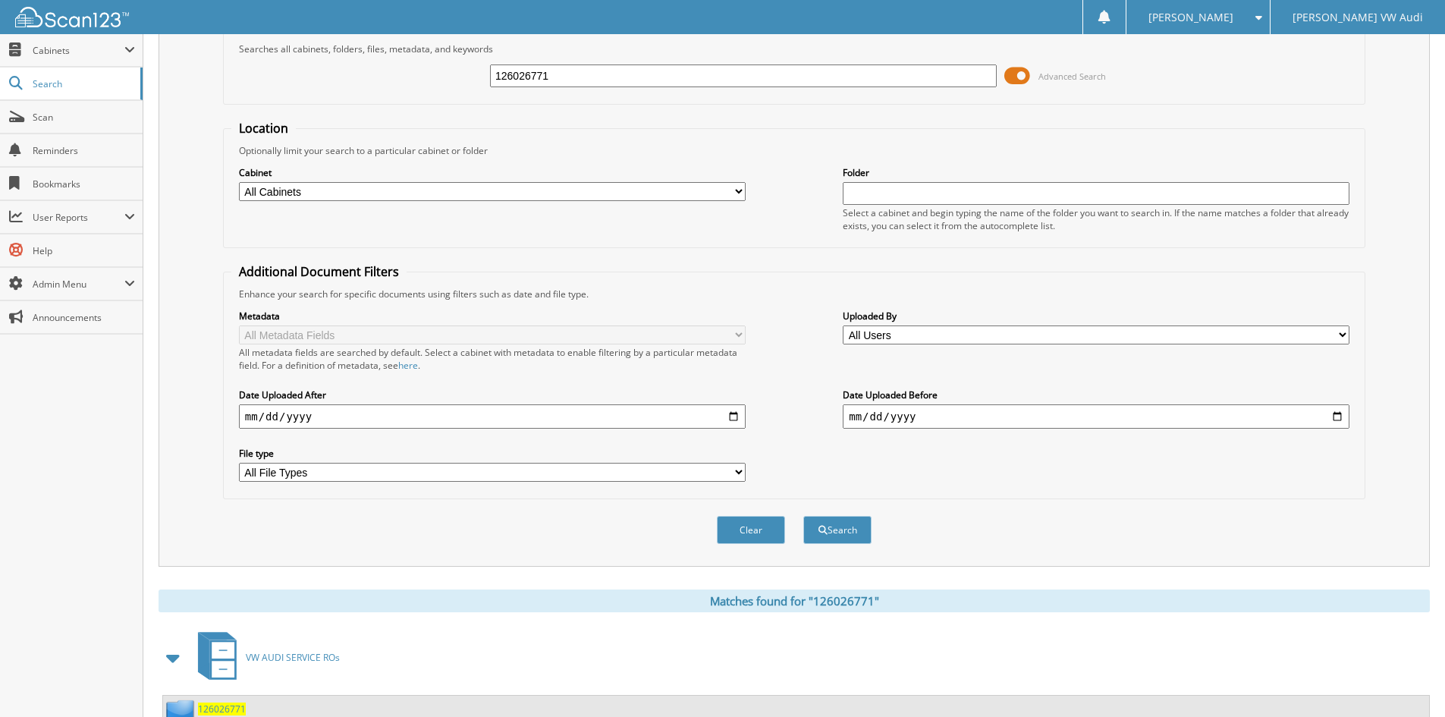
scroll to position [228, 0]
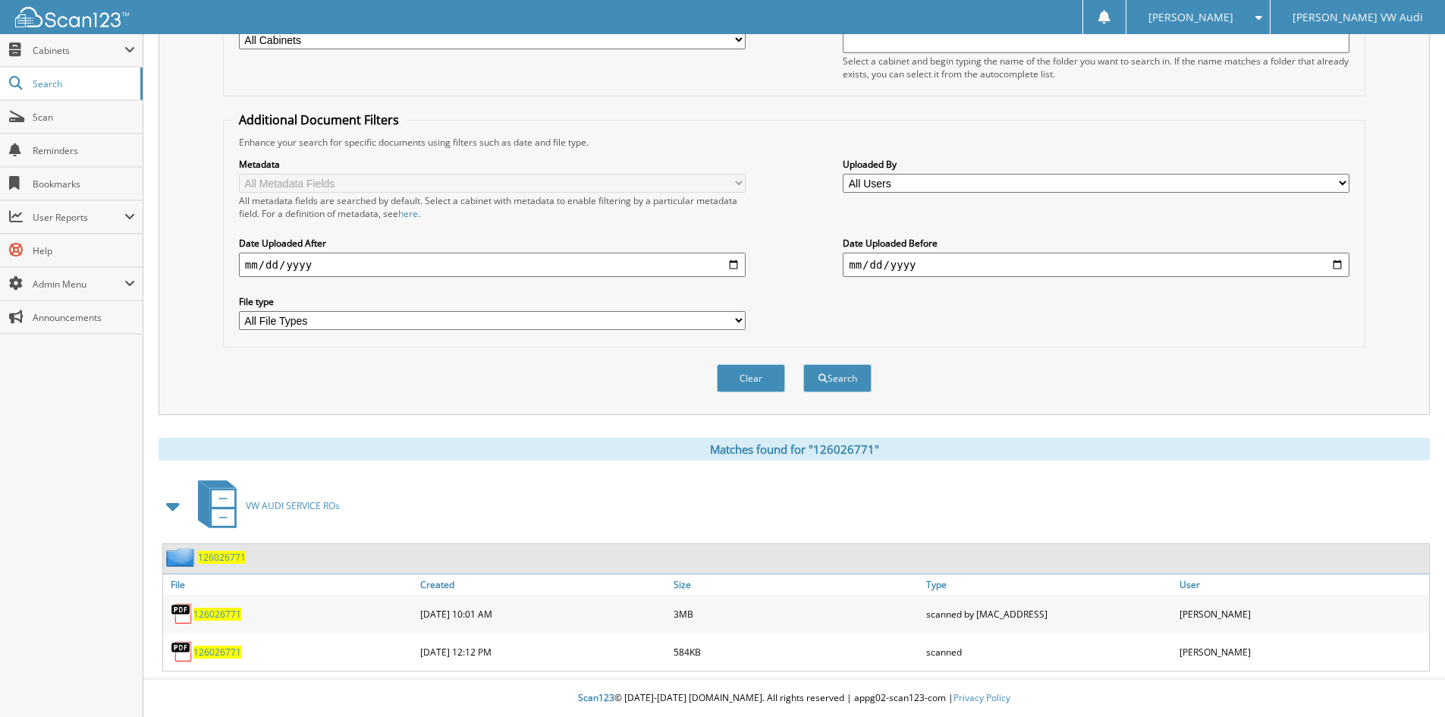
click at [215, 611] on span "126026771" at bounding box center [217, 614] width 48 height 13
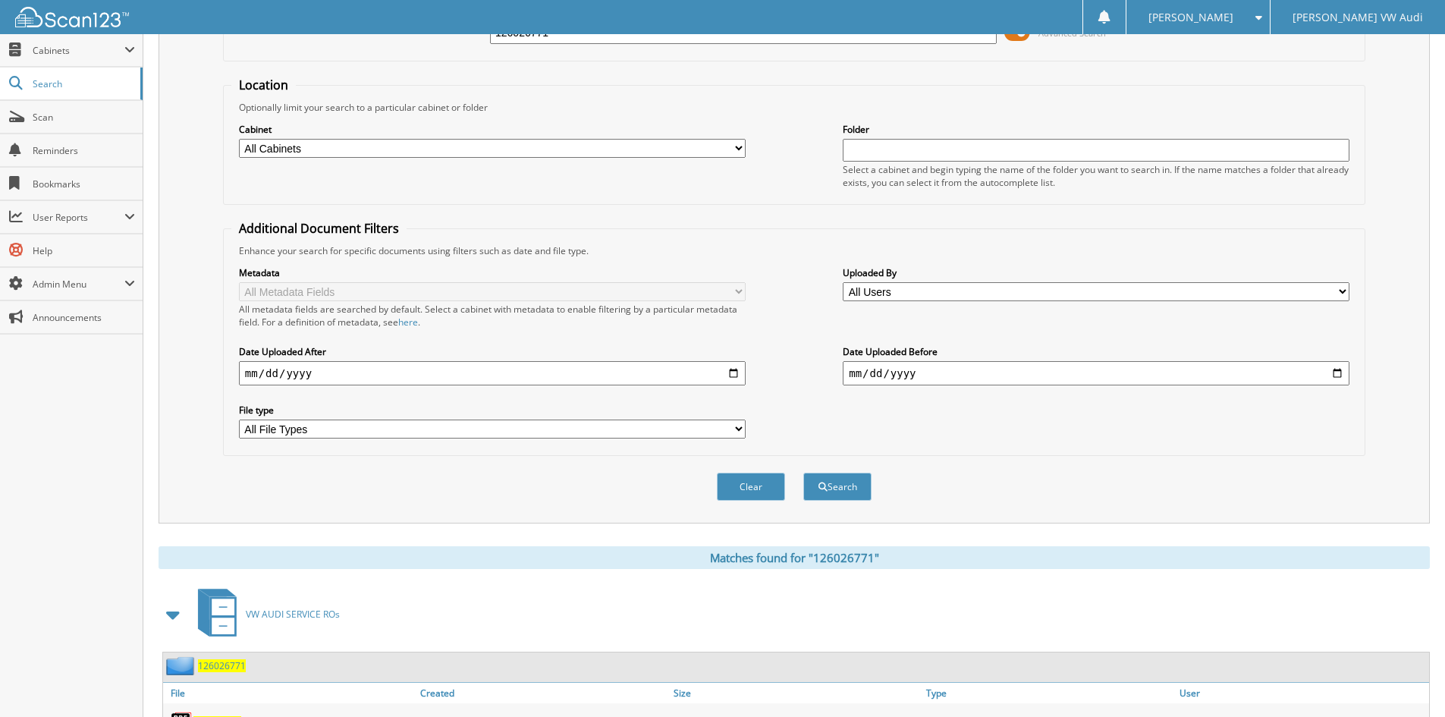
scroll to position [0, 0]
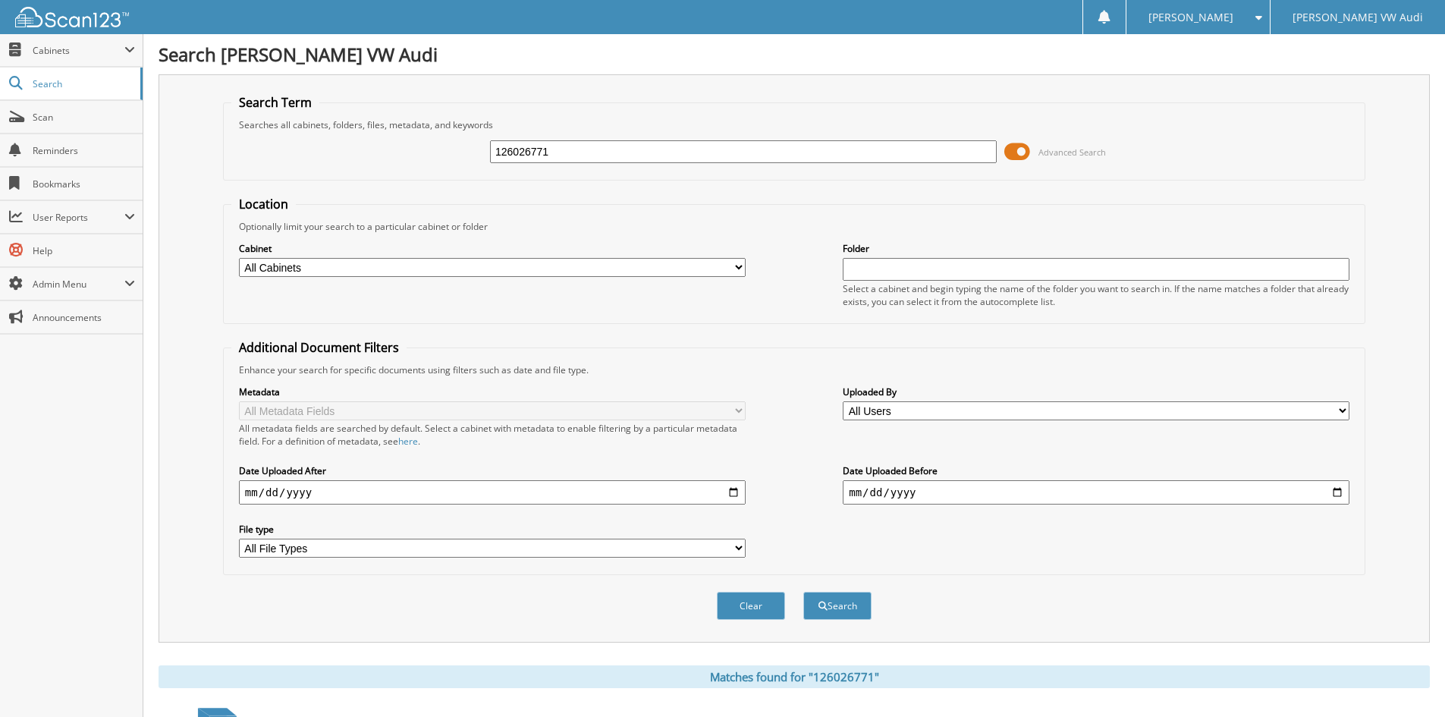
click at [605, 153] on input "126026771" at bounding box center [743, 151] width 507 height 23
type input "126025703"
click at [803, 592] on button "Search" at bounding box center [837, 606] width 68 height 28
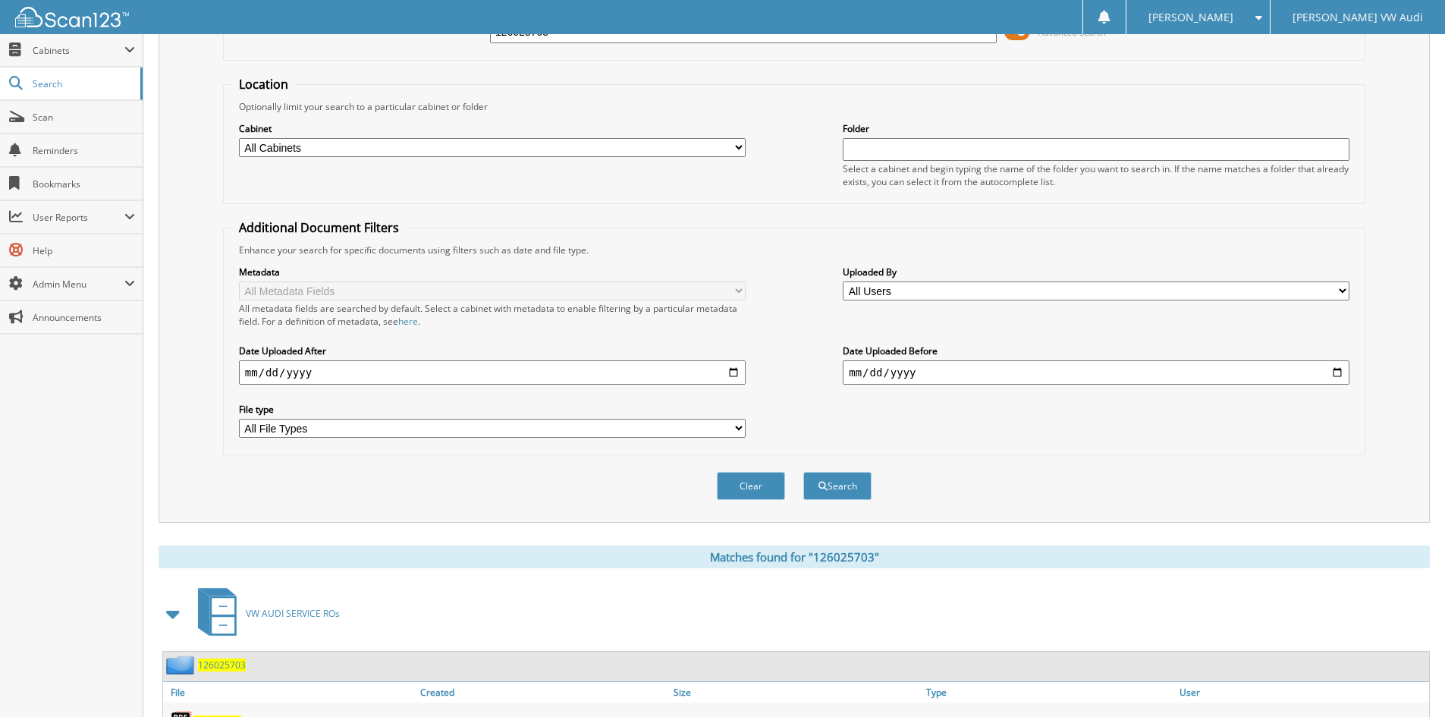
scroll to position [190, 0]
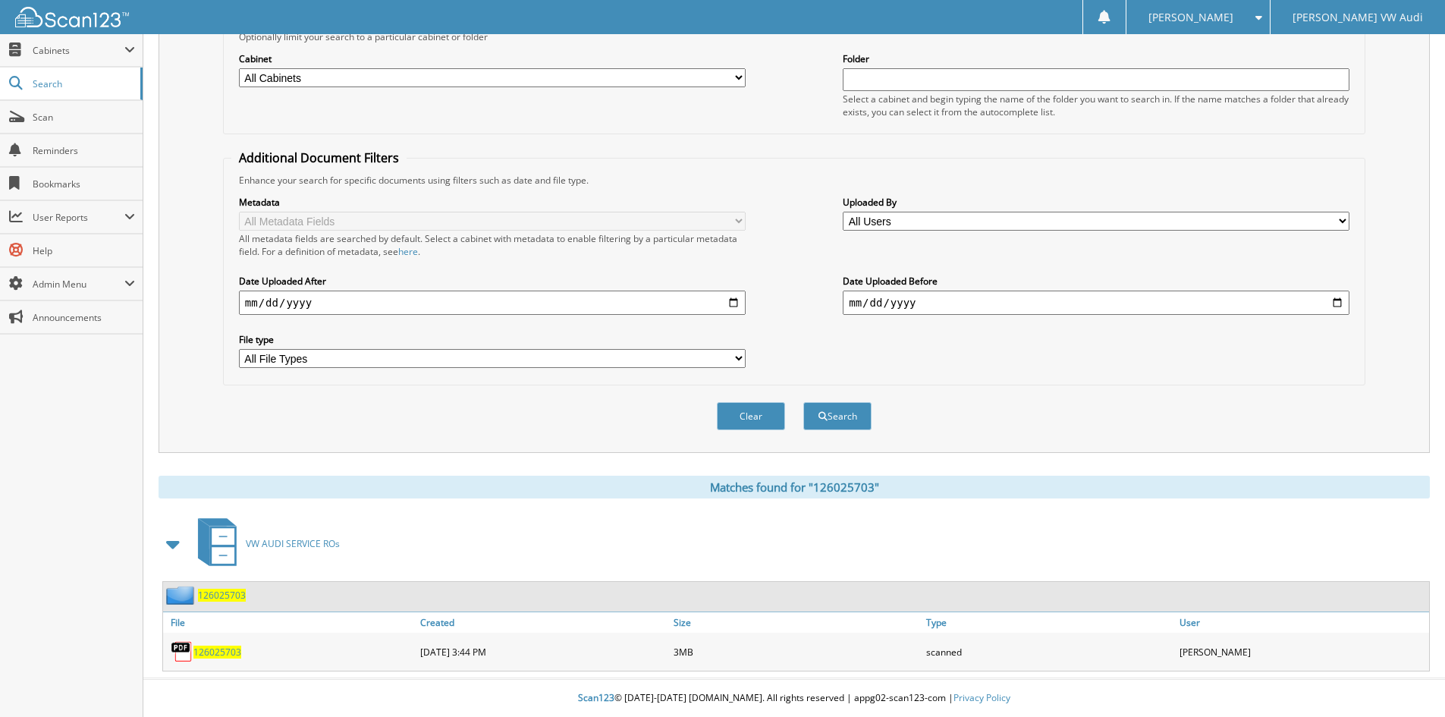
click at [218, 649] on span "126025703" at bounding box center [217, 651] width 48 height 13
